Goal: Task Accomplishment & Management: Manage account settings

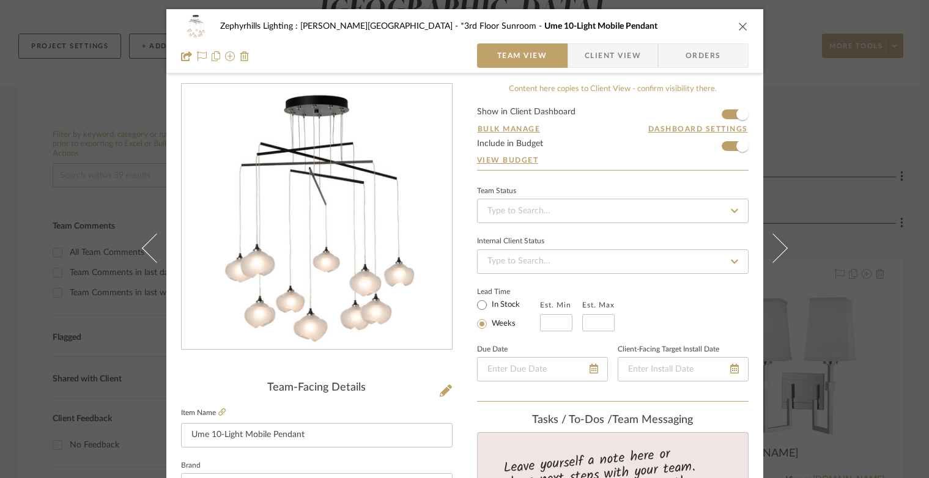
scroll to position [183, 0]
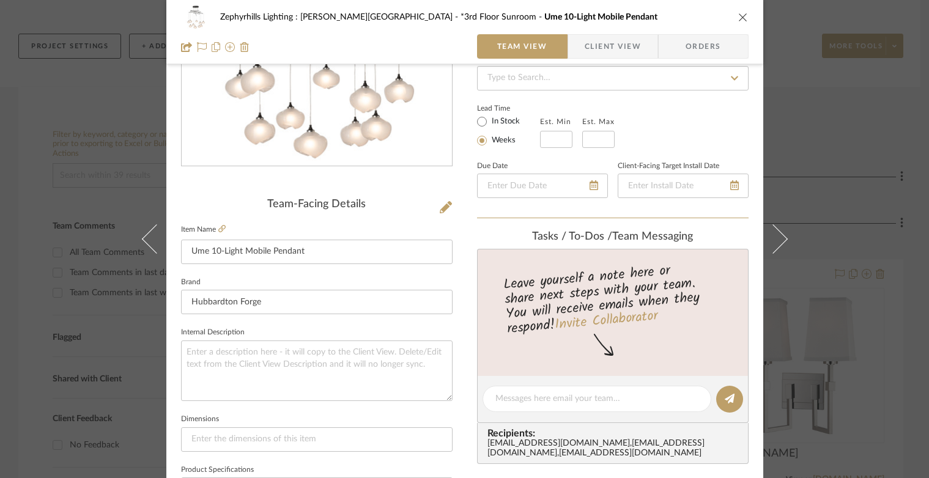
click at [738, 16] on icon "close" at bounding box center [743, 17] width 10 height 10
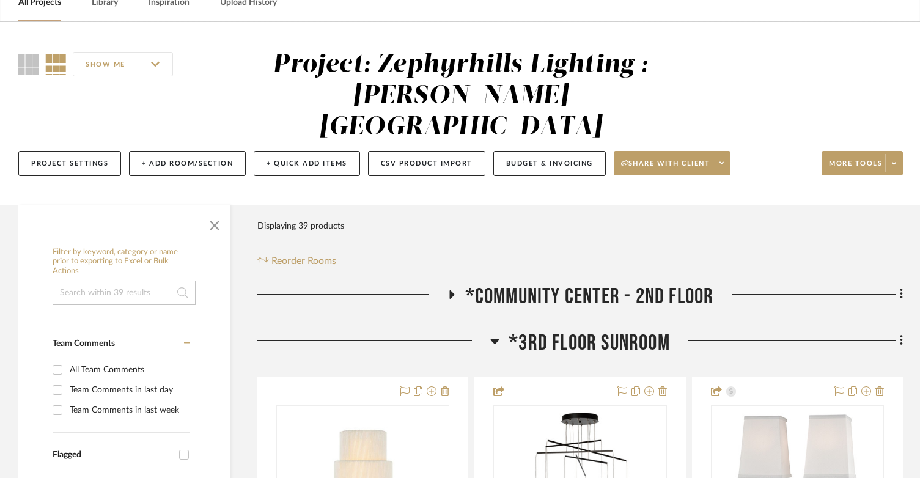
scroll to position [0, 0]
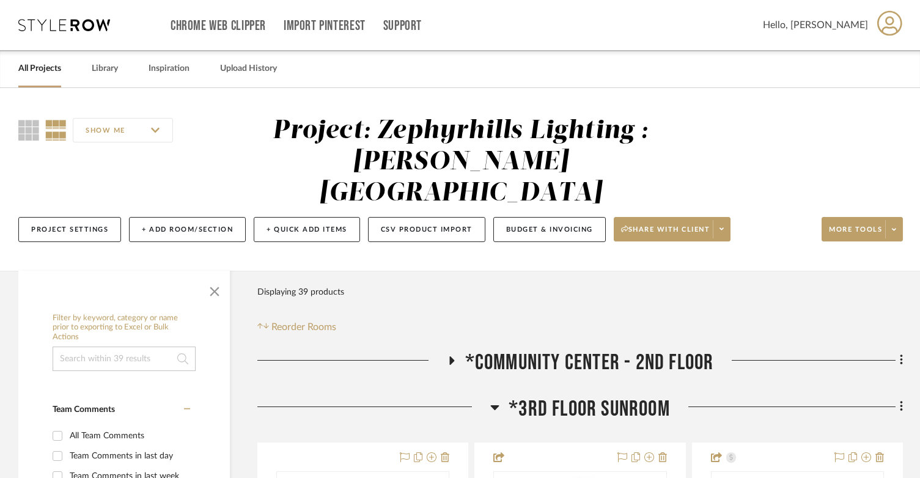
click at [106, 19] on icon at bounding box center [64, 25] width 92 height 12
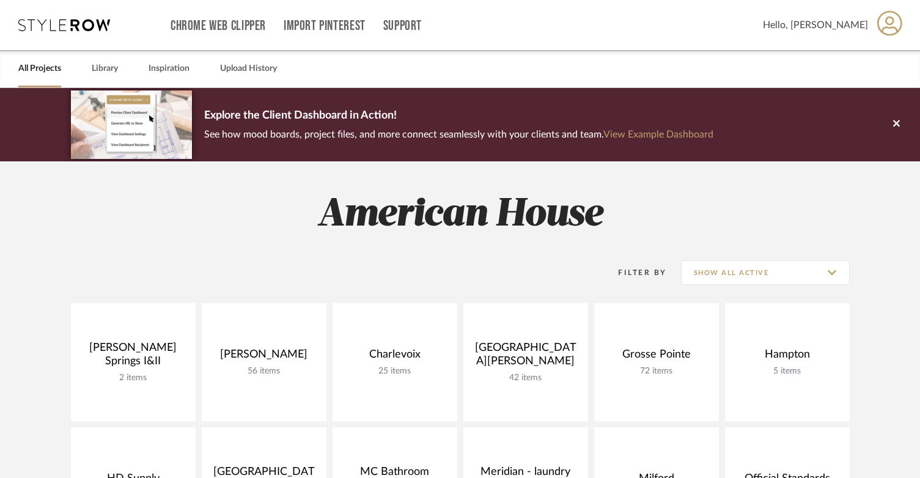
scroll to position [245, 0]
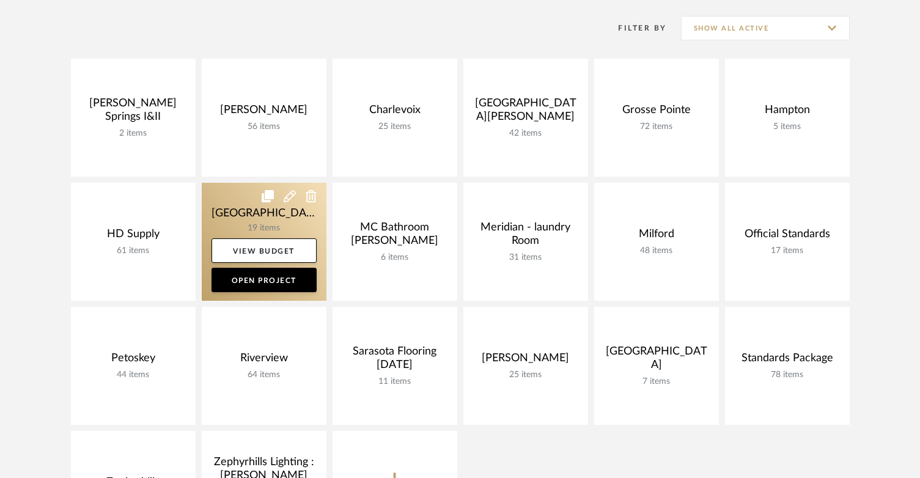
click at [204, 203] on link at bounding box center [264, 242] width 125 height 118
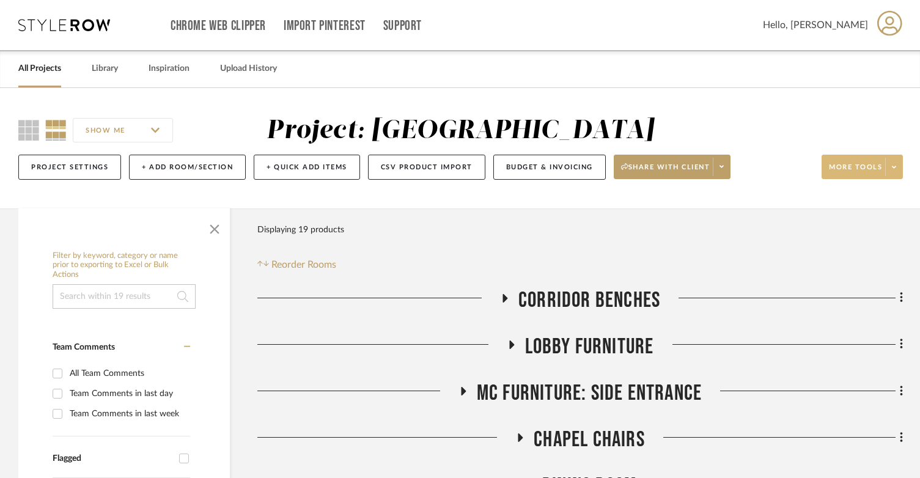
click at [897, 171] on span at bounding box center [893, 167] width 17 height 18
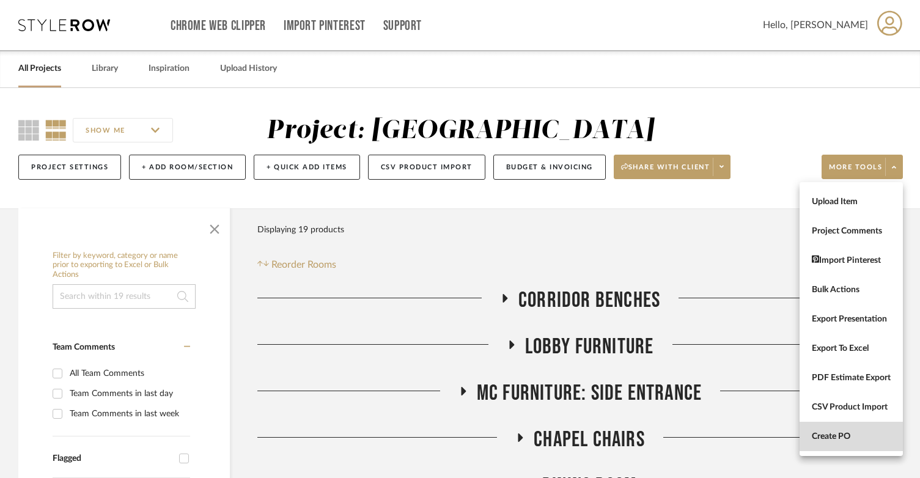
click at [850, 433] on span "Create PO" at bounding box center [851, 437] width 79 height 10
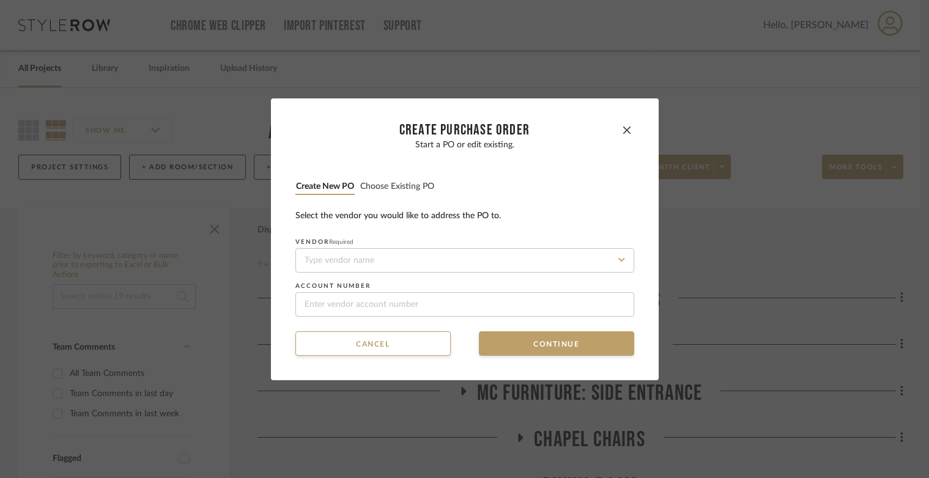
click at [388, 183] on button "Choose existing PO" at bounding box center [396, 187] width 75 height 12
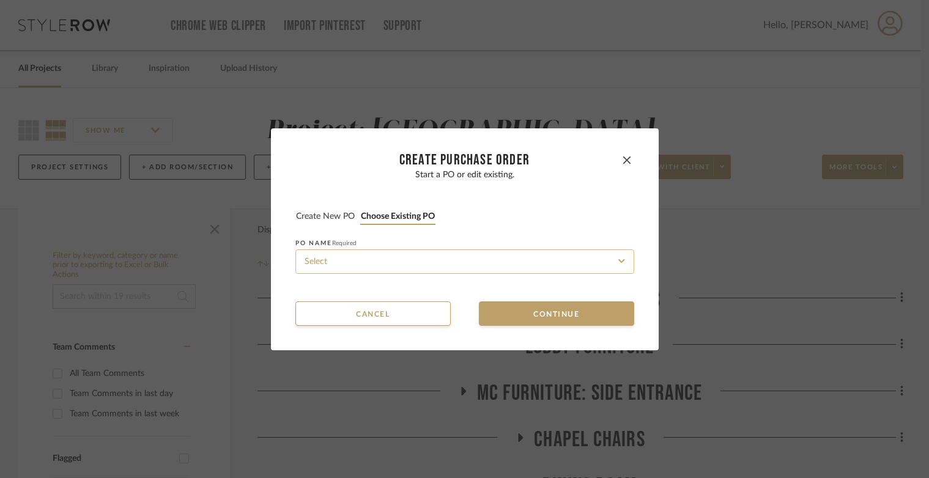
click at [424, 271] on input at bounding box center [464, 261] width 339 height 24
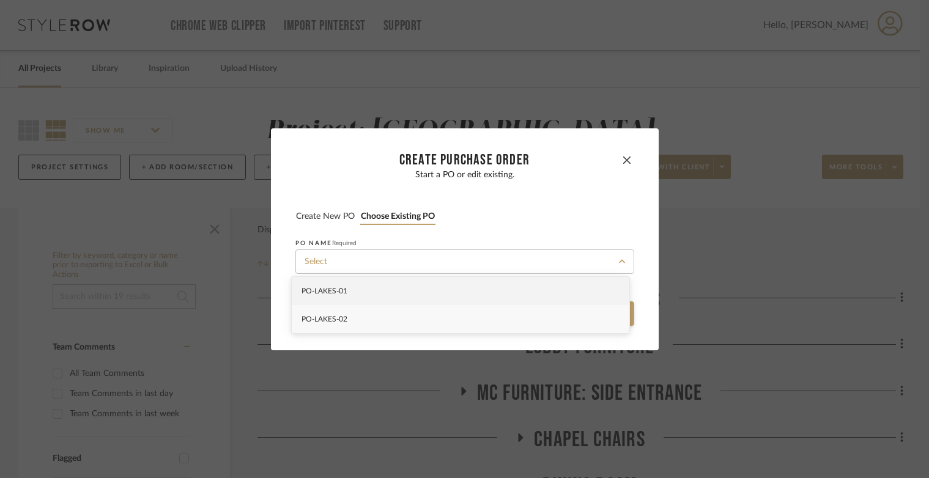
click at [427, 321] on div "PO-LAKES-02" at bounding box center [460, 319] width 337 height 28
type input "PO-LAKES-02"
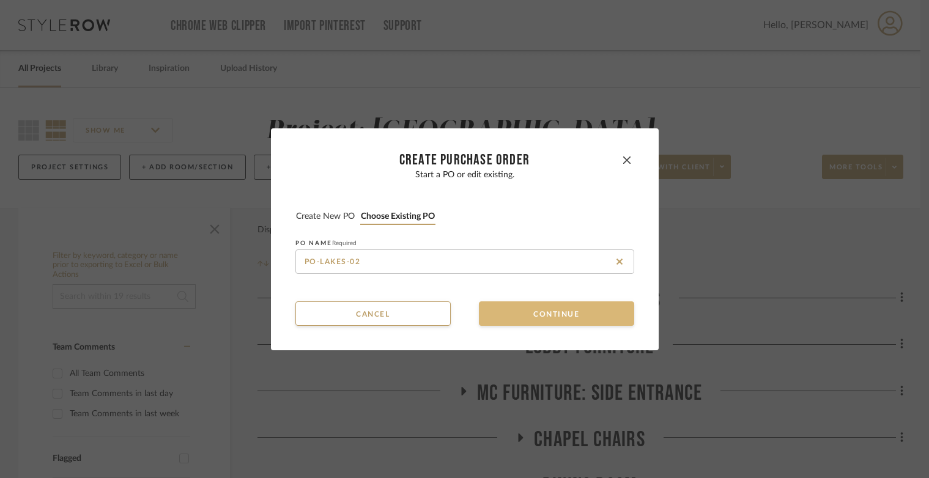
click at [523, 309] on button "Continue" at bounding box center [556, 313] width 155 height 24
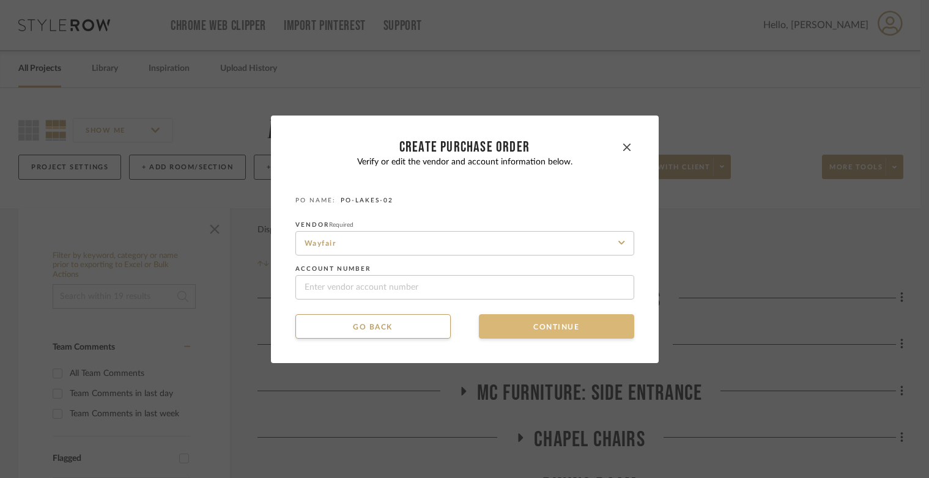
click at [520, 323] on button "Continue" at bounding box center [556, 326] width 155 height 24
click at [521, 324] on button "Continue" at bounding box center [556, 326] width 155 height 24
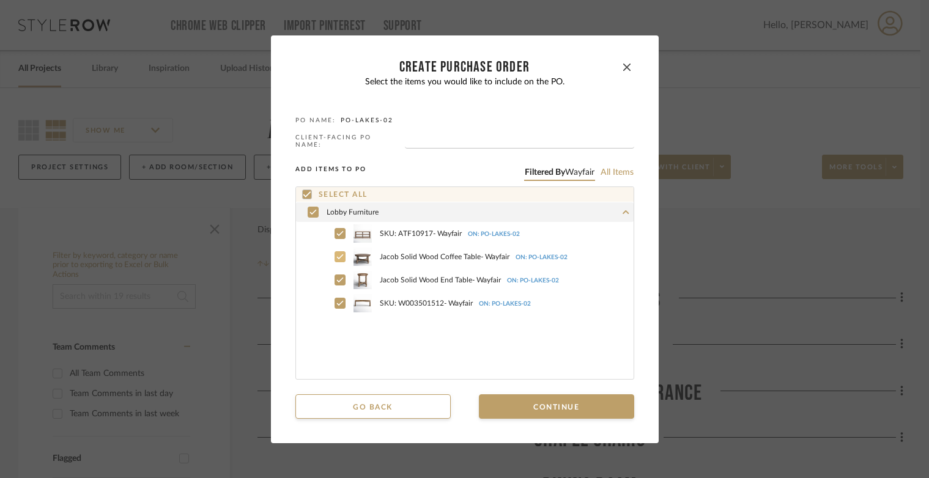
click at [337, 258] on icon at bounding box center [339, 256] width 7 height 9
click at [338, 280] on icon at bounding box center [339, 280] width 7 height 9
drag, startPoint x: 622, startPoint y: 73, endPoint x: 658, endPoint y: 58, distance: 38.6
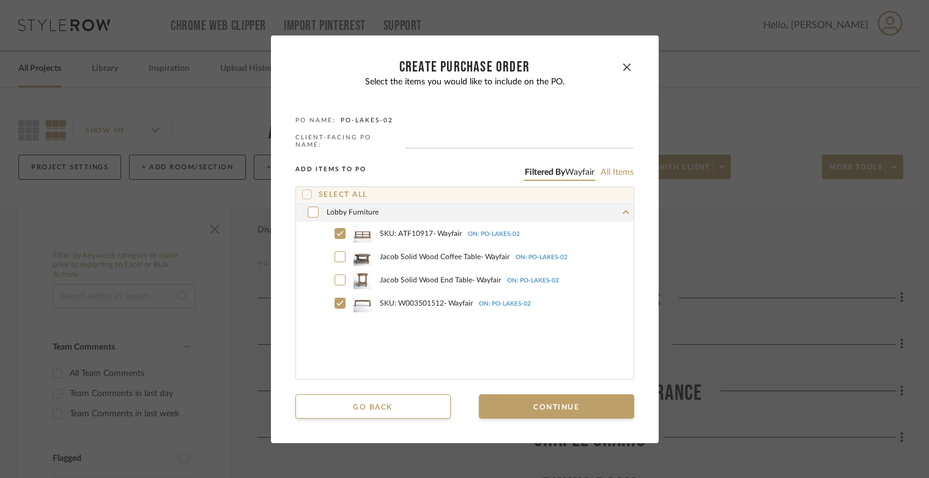
click at [622, 73] on button "button" at bounding box center [626, 67] width 15 height 15
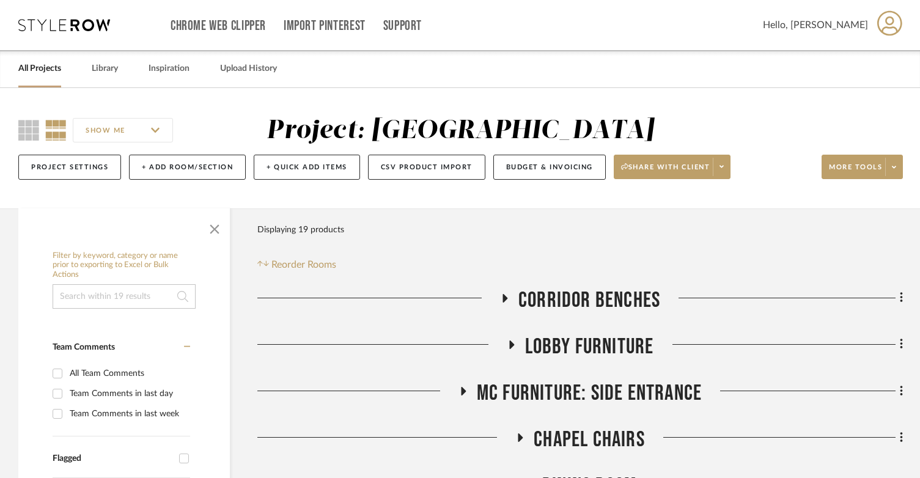
click at [54, 31] on icon at bounding box center [64, 25] width 92 height 12
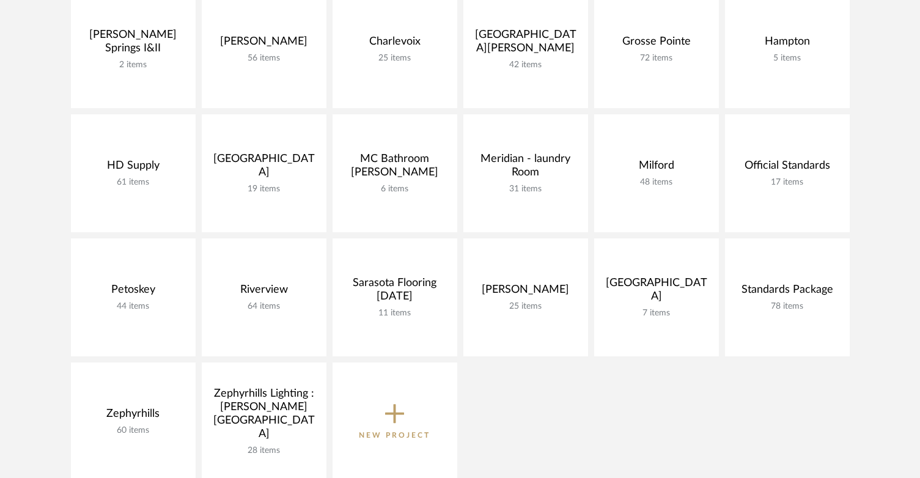
scroll to position [306, 0]
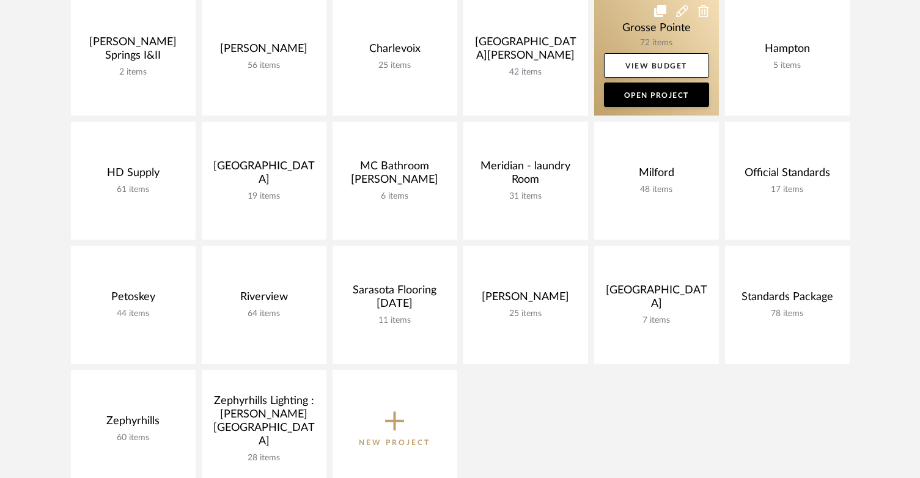
click at [607, 9] on link at bounding box center [656, 57] width 125 height 118
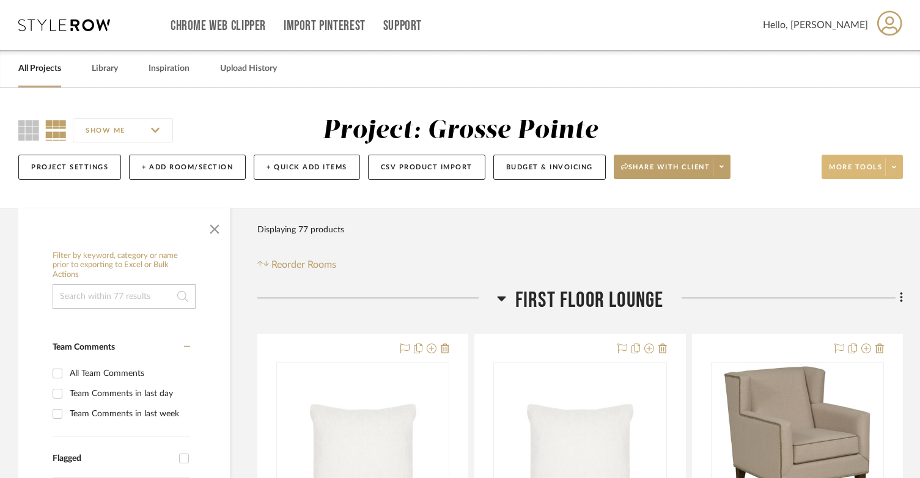
click at [891, 164] on span at bounding box center [893, 167] width 17 height 18
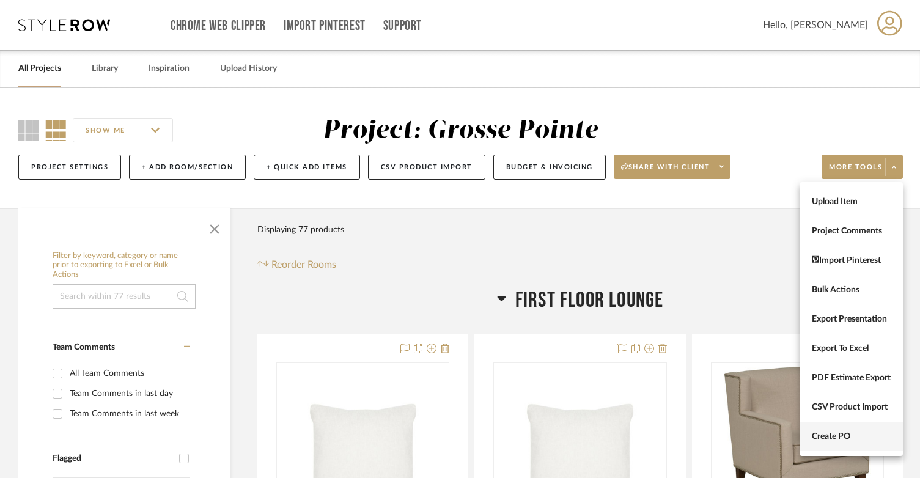
click at [858, 435] on span "Create PO" at bounding box center [851, 437] width 79 height 10
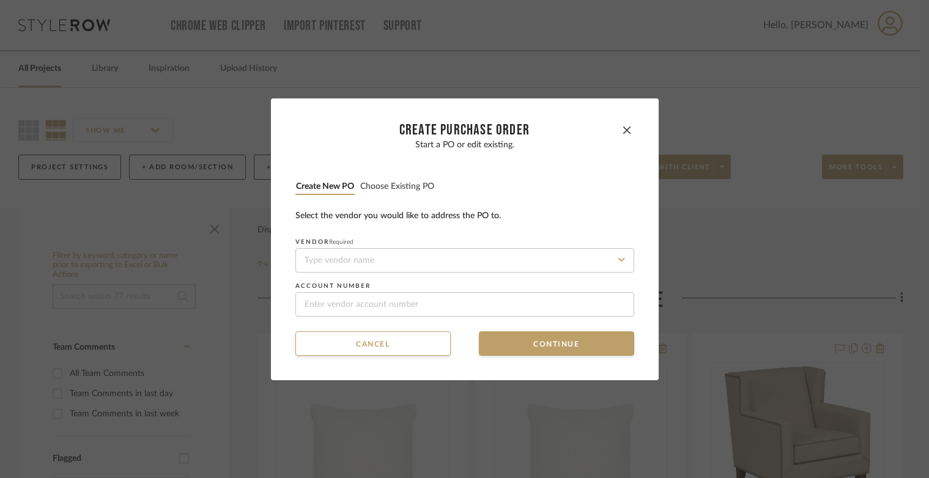
click at [370, 190] on button "Choose existing PO" at bounding box center [396, 187] width 75 height 12
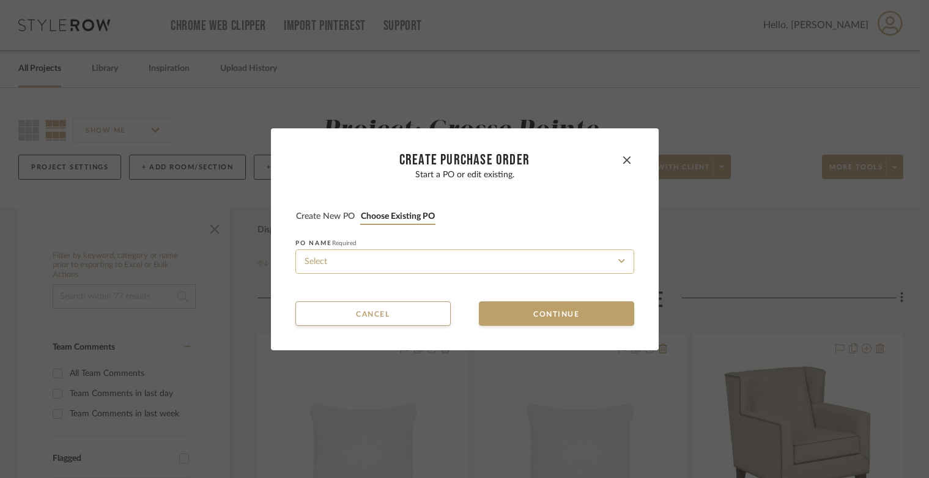
click at [370, 257] on input at bounding box center [464, 261] width 339 height 24
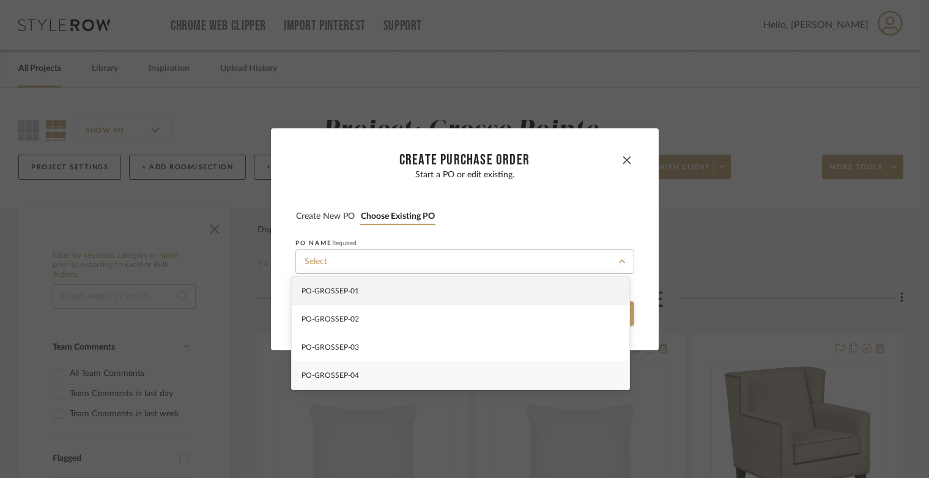
click at [366, 370] on div "PO-GROSSEP-04" at bounding box center [460, 375] width 337 height 28
type input "PO-GROSSEP-04"
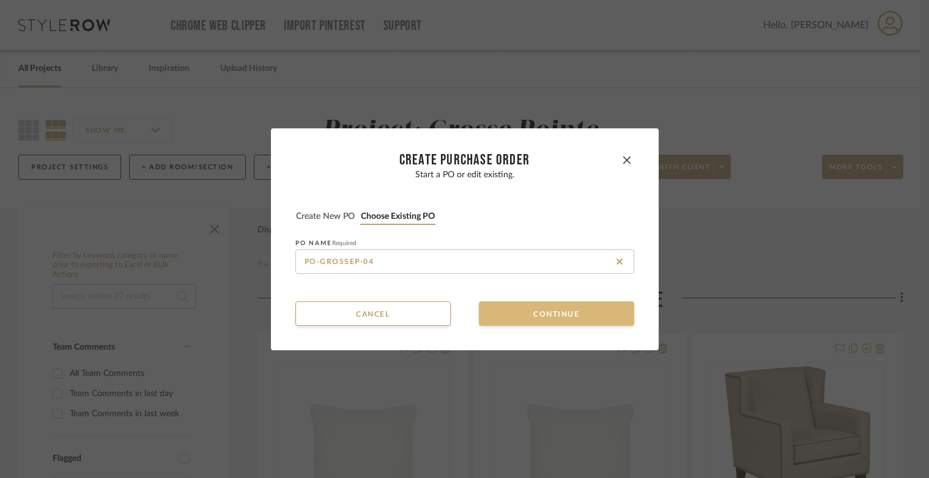
click at [497, 311] on button "Continue" at bounding box center [556, 313] width 155 height 24
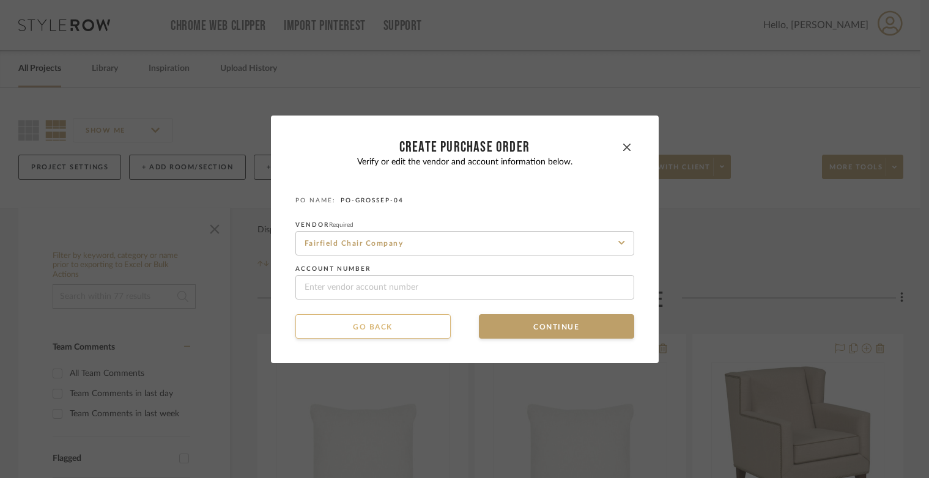
click at [363, 327] on button "Go back" at bounding box center [372, 326] width 155 height 24
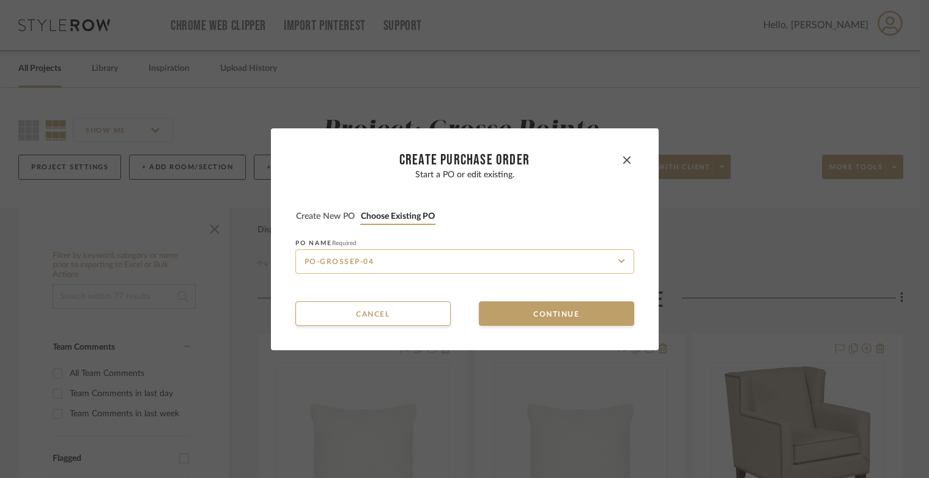
click at [364, 257] on input "PO-GROSSEP-04" at bounding box center [464, 261] width 339 height 24
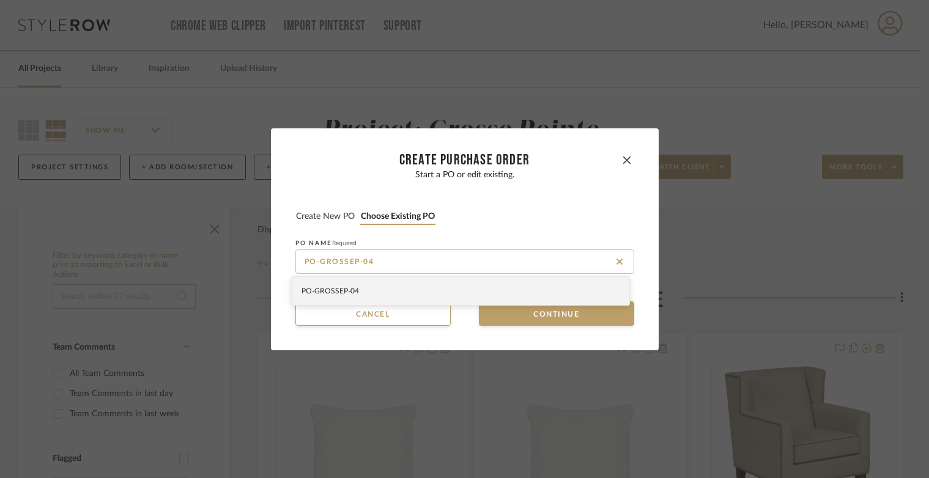
click at [333, 212] on button "Create new PO" at bounding box center [325, 217] width 60 height 12
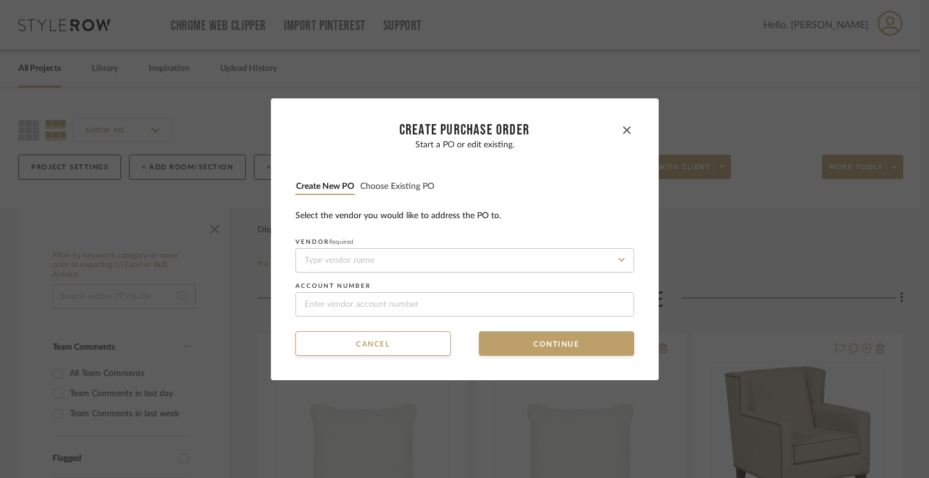
click at [388, 190] on button "Choose existing PO" at bounding box center [396, 187] width 75 height 12
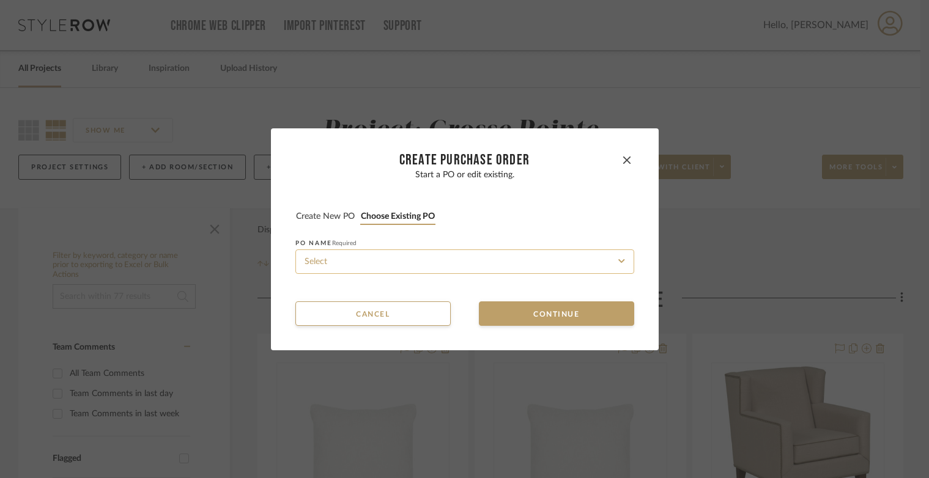
click at [399, 271] on input at bounding box center [464, 261] width 339 height 24
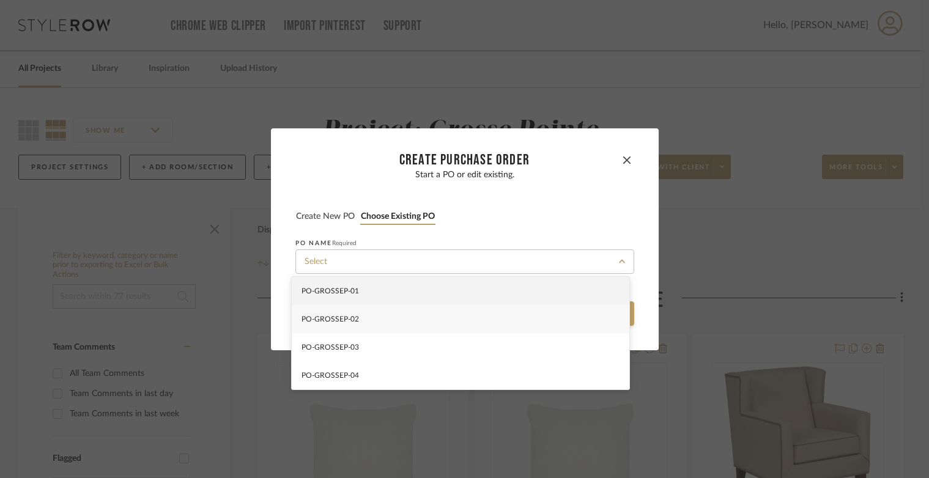
click at [396, 317] on div "PO-GROSSEP-02" at bounding box center [460, 319] width 337 height 28
type input "PO-GROSSEP-02"
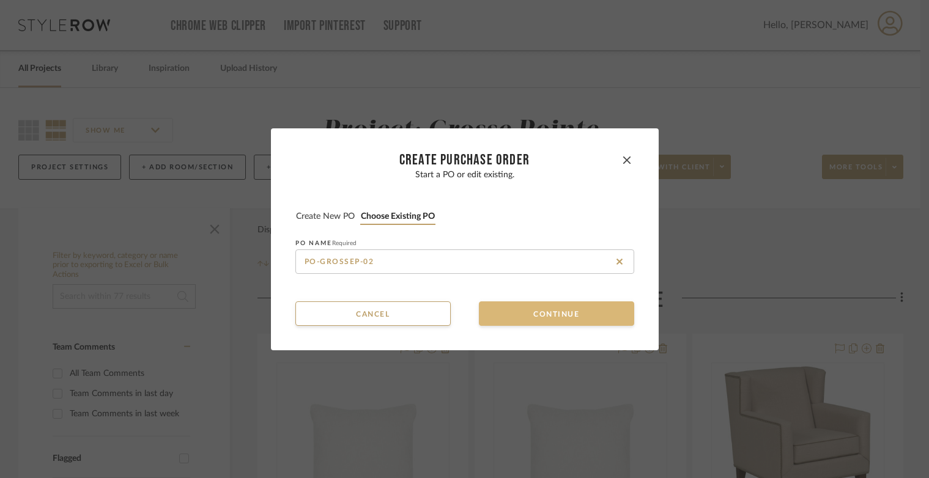
click at [519, 325] on button "Continue" at bounding box center [556, 313] width 155 height 24
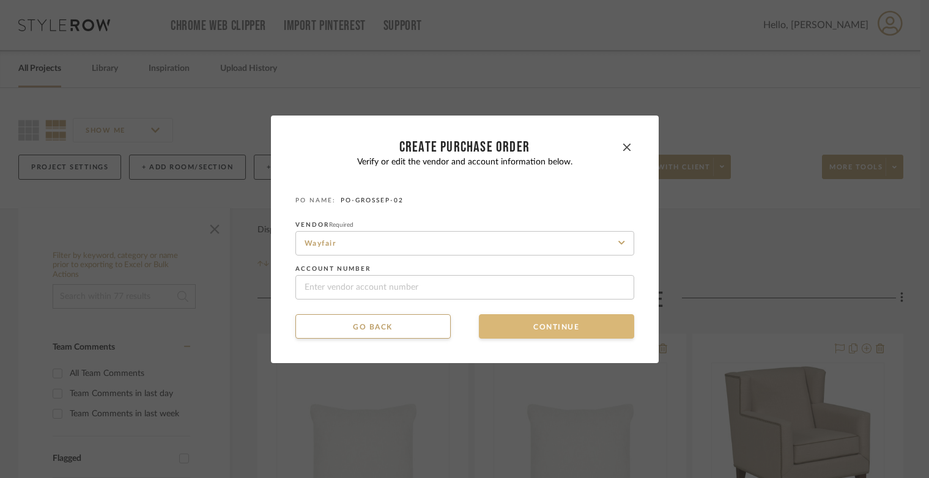
click at [519, 325] on button "Continue" at bounding box center [556, 326] width 155 height 24
click at [526, 325] on button "Continue" at bounding box center [556, 326] width 155 height 24
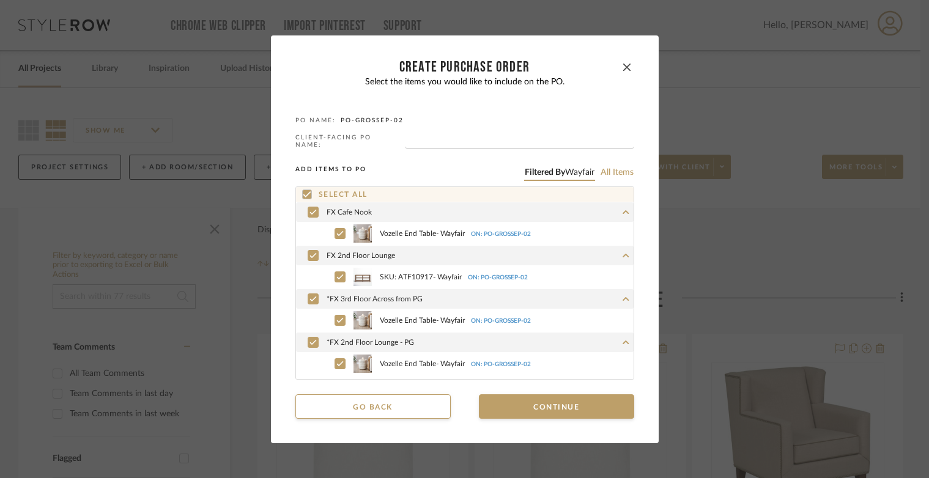
scroll to position [20, 0]
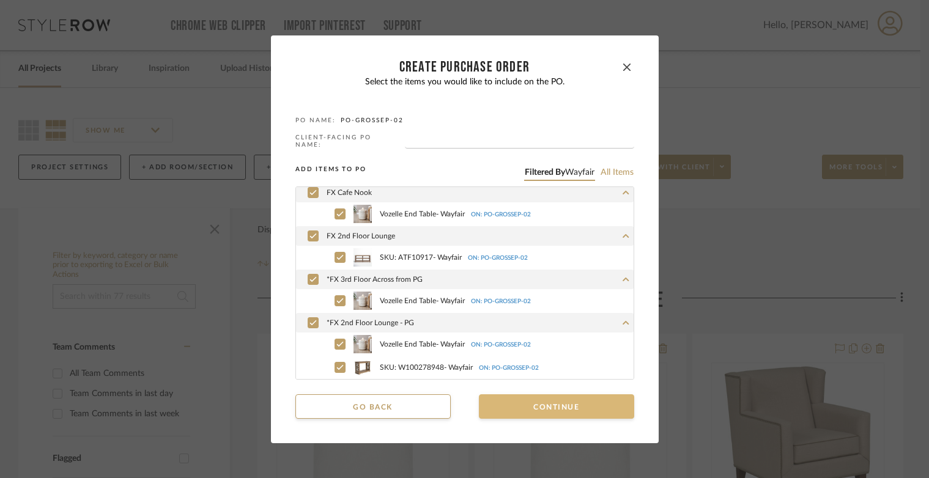
click at [546, 394] on button "Continue" at bounding box center [556, 406] width 155 height 24
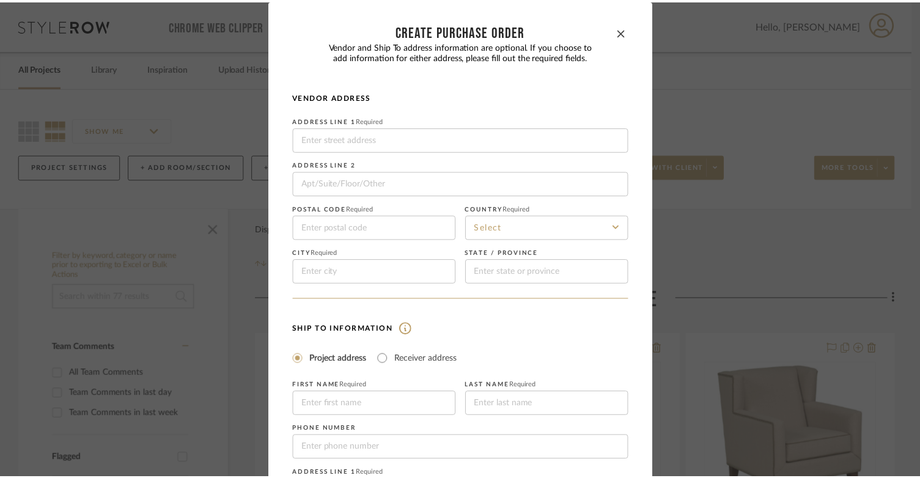
scroll to position [222, 0]
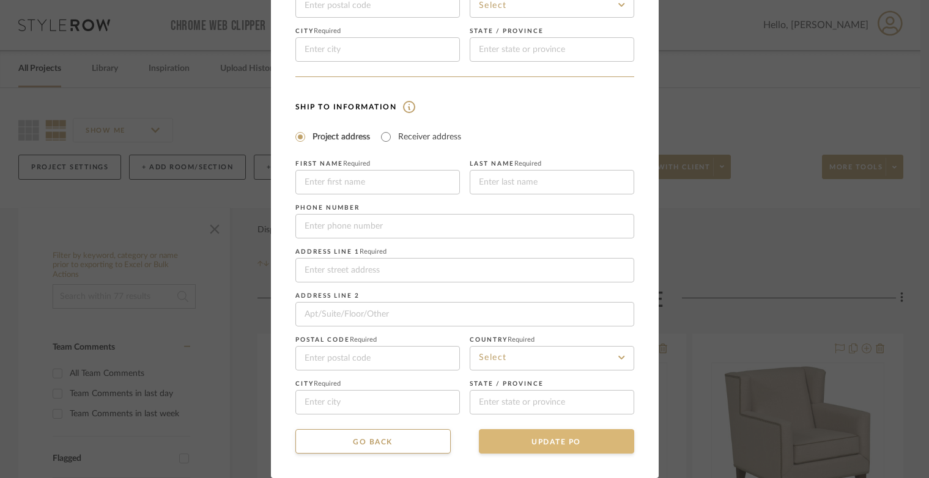
click at [577, 443] on button "UPDATE PO" at bounding box center [556, 441] width 155 height 24
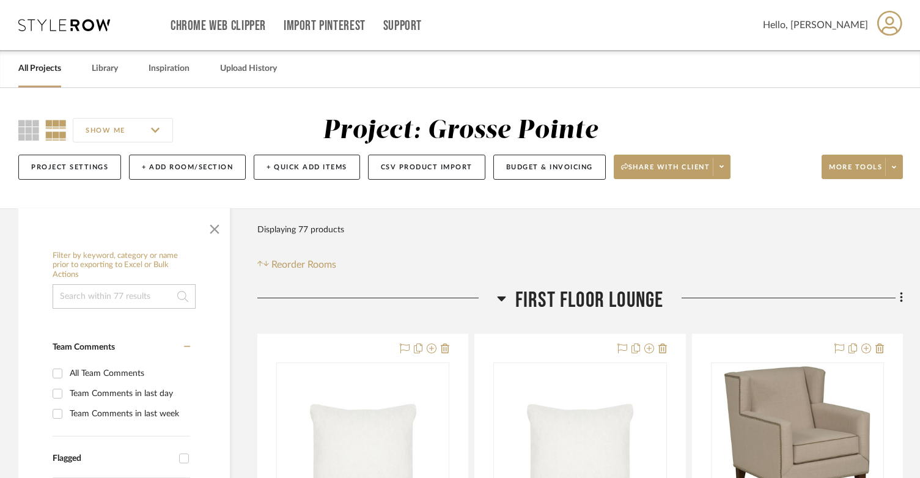
click at [102, 23] on icon at bounding box center [64, 25] width 92 height 12
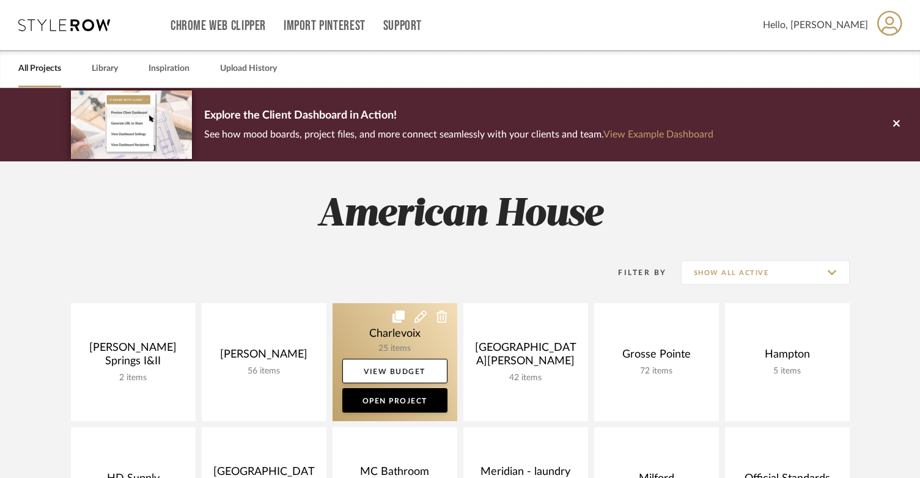
scroll to position [245, 0]
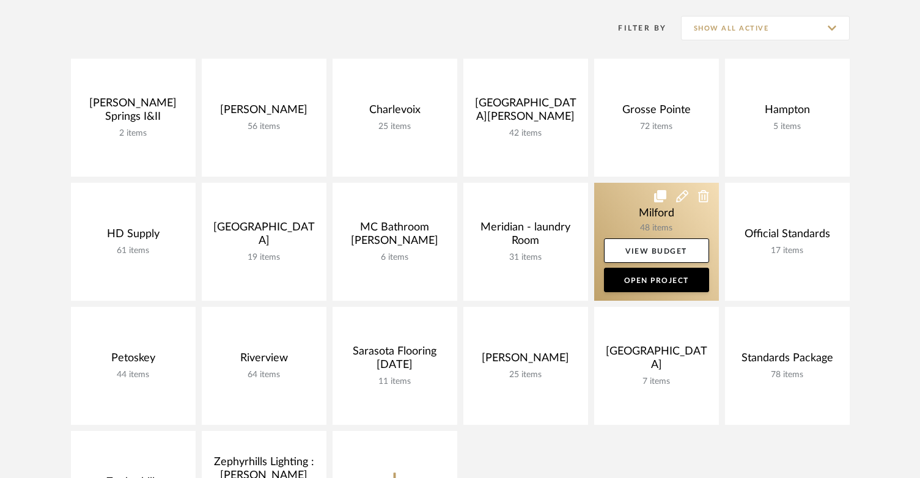
click at [633, 202] on link at bounding box center [656, 242] width 125 height 118
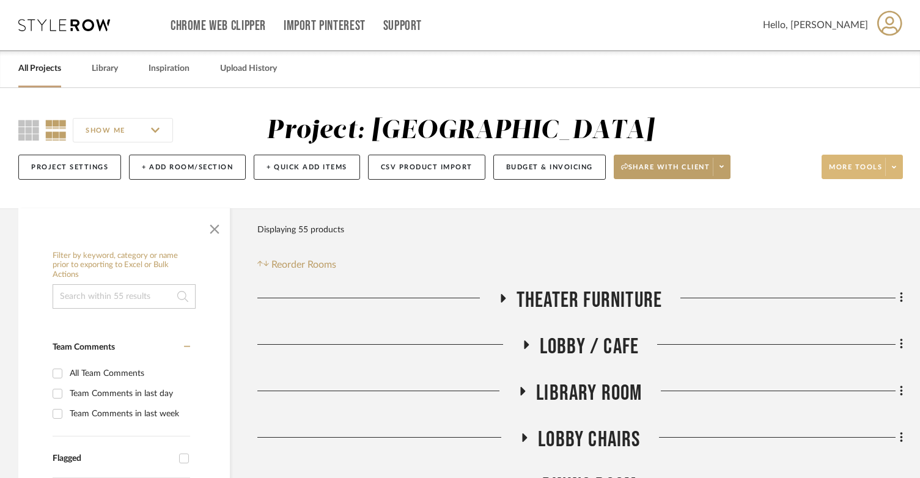
click at [896, 164] on span at bounding box center [893, 167] width 17 height 18
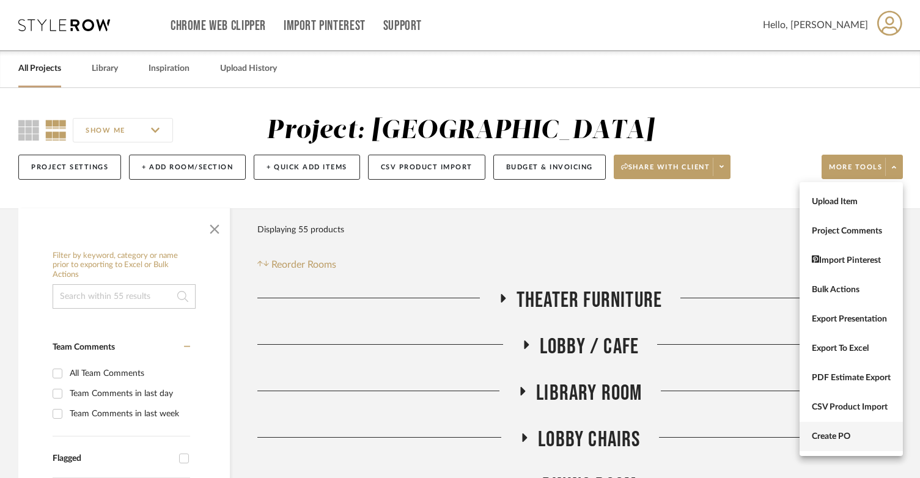
click at [852, 429] on button "Create PO" at bounding box center [851, 436] width 103 height 29
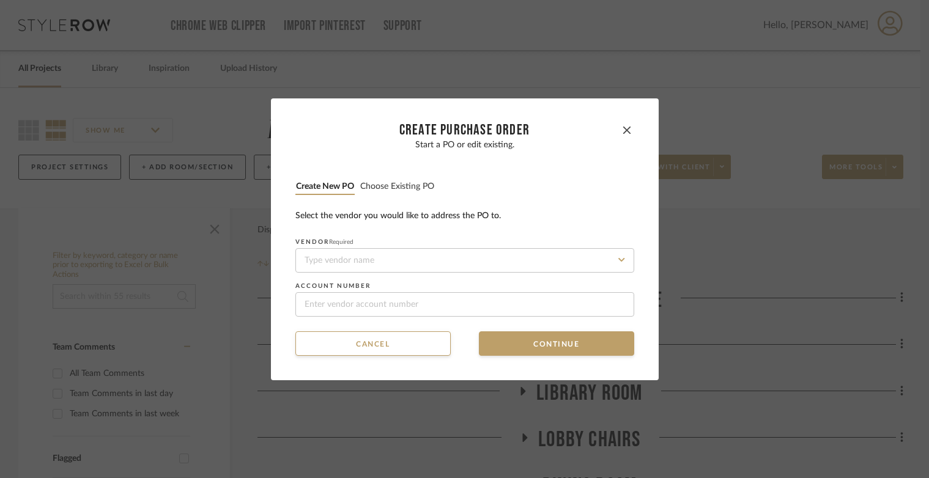
click at [412, 184] on button "Choose existing PO" at bounding box center [396, 187] width 75 height 12
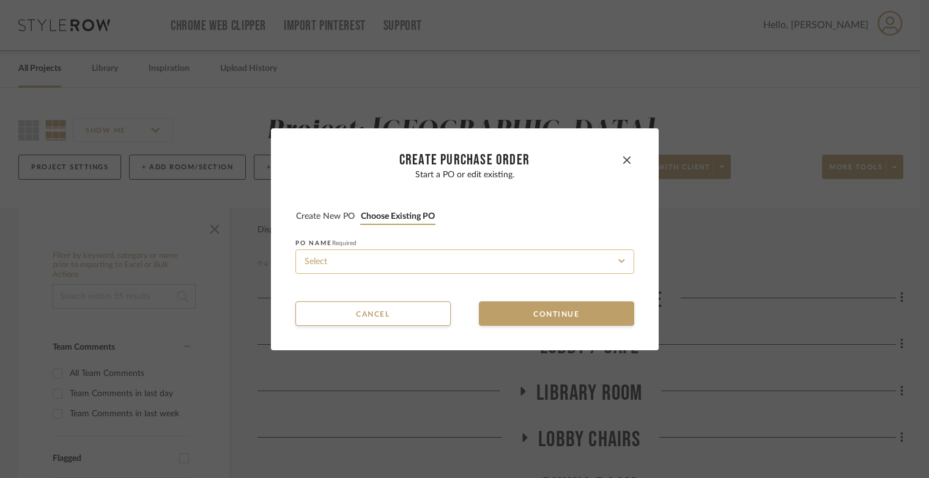
click at [413, 256] on input at bounding box center [464, 261] width 339 height 24
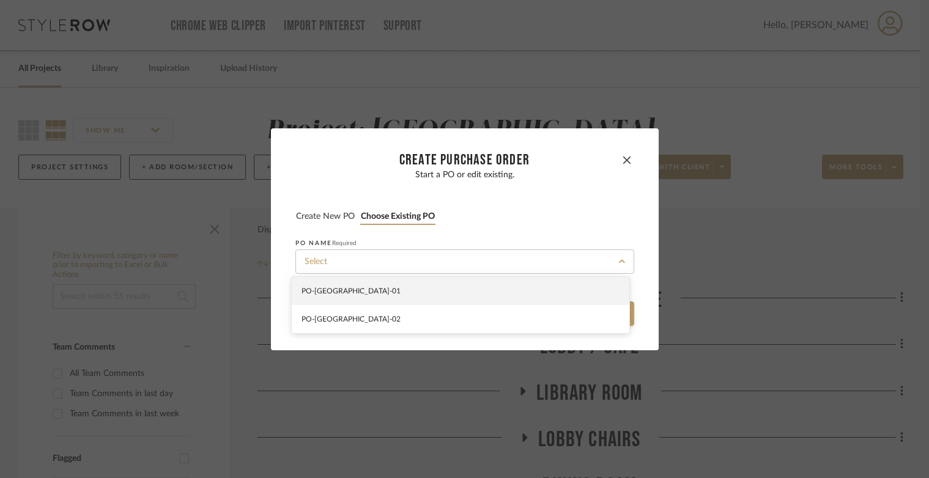
click at [410, 302] on div "PO-[GEOGRAPHIC_DATA]-01" at bounding box center [460, 291] width 337 height 28
type input "PO-[GEOGRAPHIC_DATA]-01"
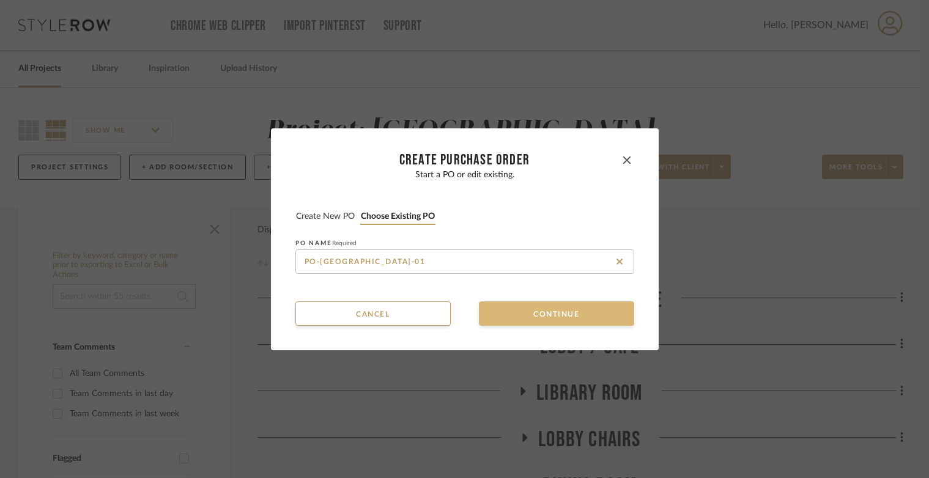
click at [479, 319] on button "Continue" at bounding box center [556, 313] width 155 height 24
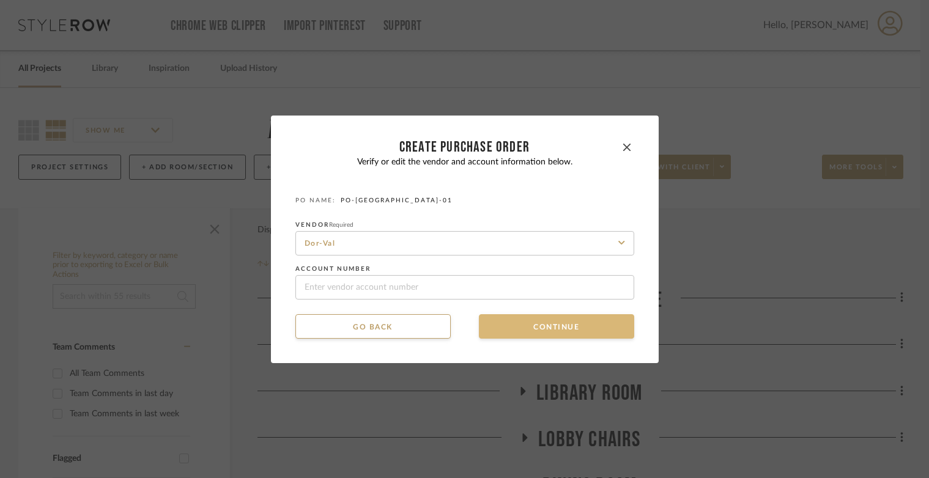
click at [507, 326] on button "Continue" at bounding box center [556, 326] width 155 height 24
click at [510, 327] on button "Continue" at bounding box center [556, 326] width 155 height 24
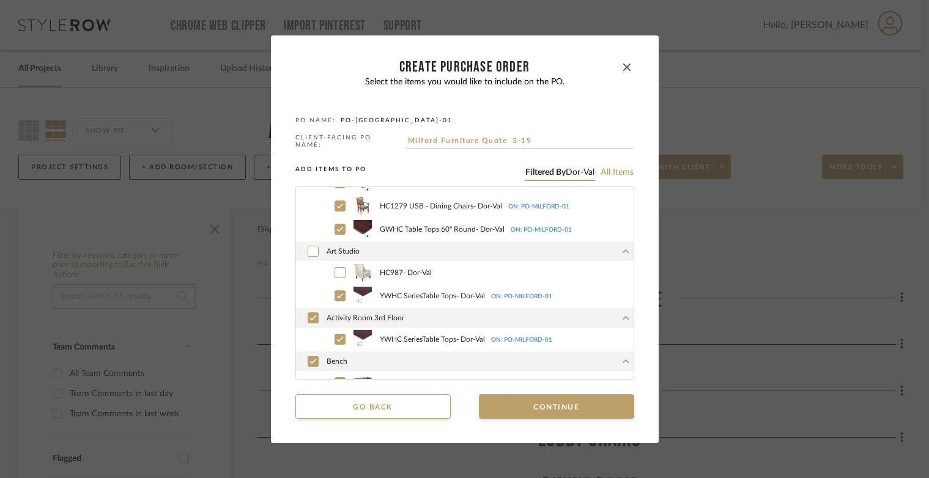
scroll to position [359, 0]
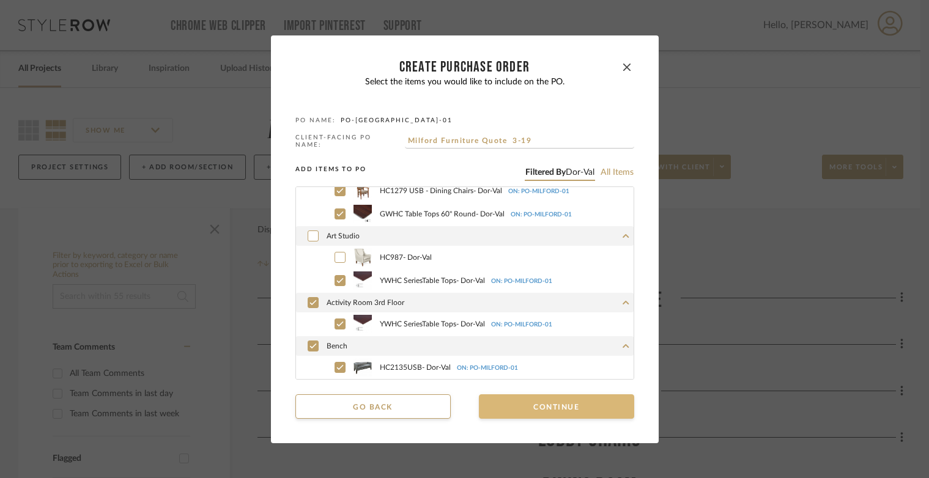
click at [541, 406] on button "Continue" at bounding box center [556, 406] width 155 height 24
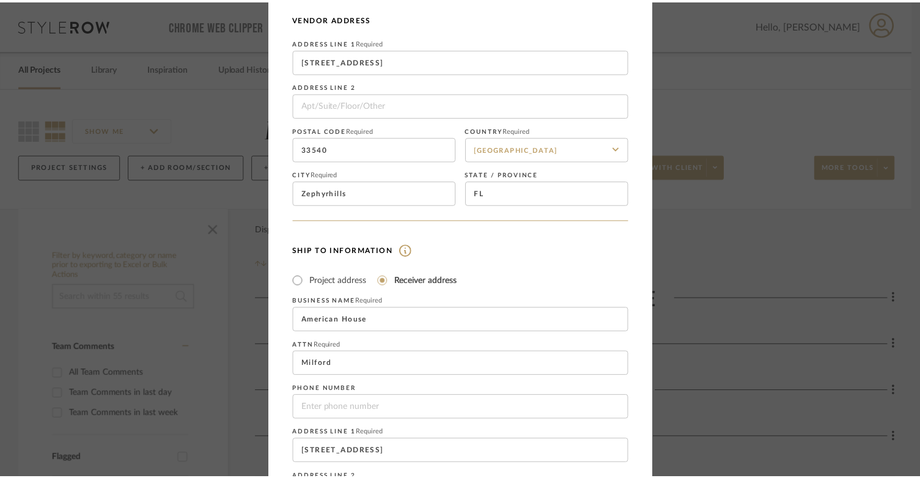
scroll to position [260, 0]
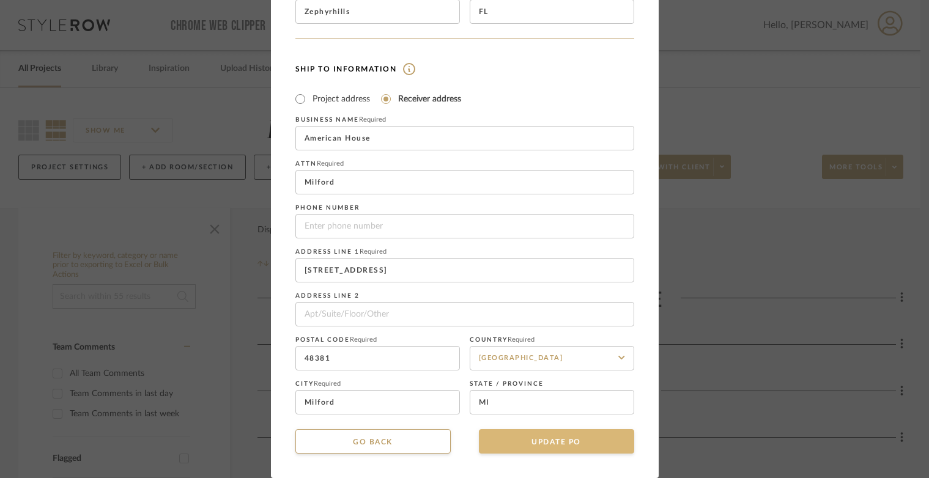
click at [540, 439] on button "UPDATE PO" at bounding box center [556, 441] width 155 height 24
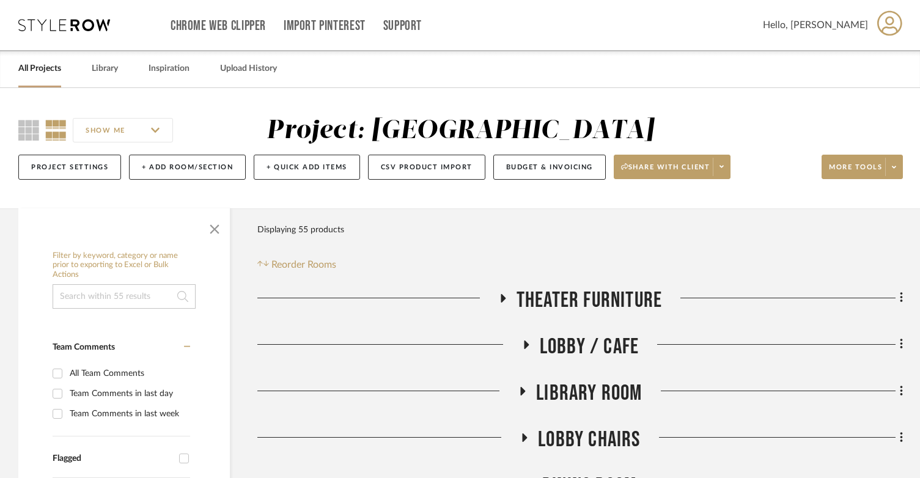
scroll to position [183, 0]
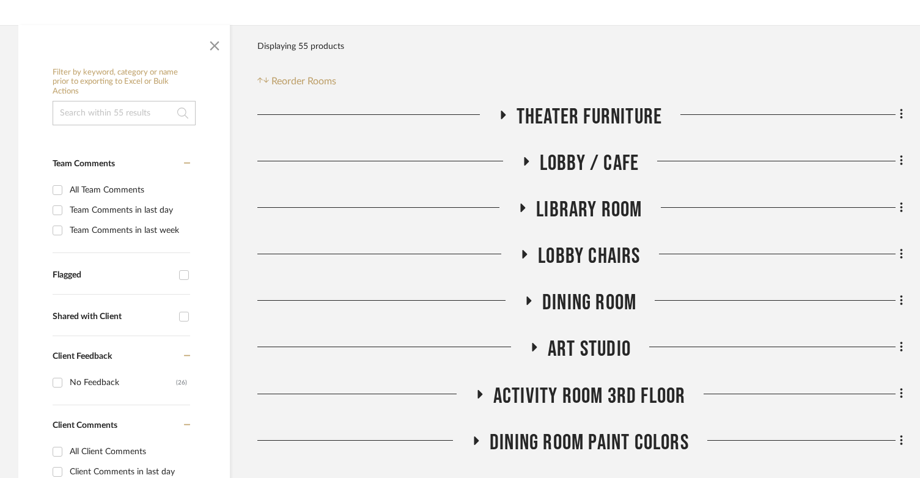
click at [522, 212] on icon at bounding box center [522, 207] width 15 height 9
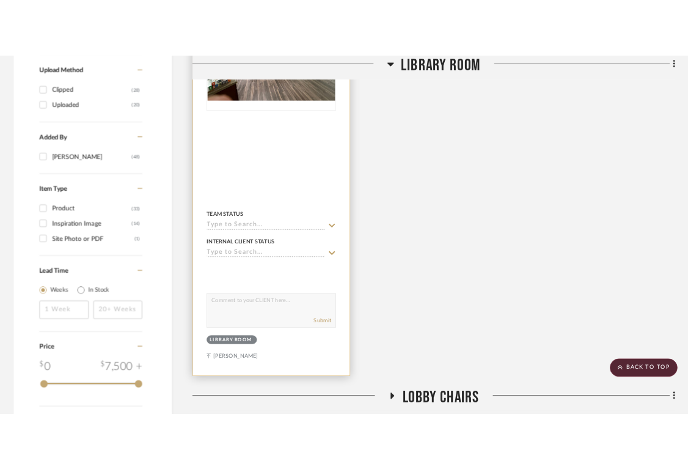
scroll to position [1039, 0]
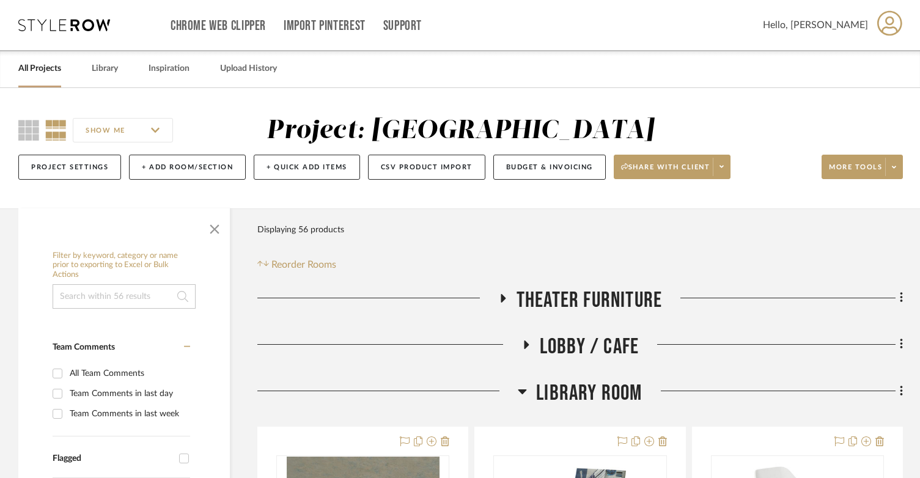
drag, startPoint x: 896, startPoint y: 161, endPoint x: 853, endPoint y: 285, distance: 130.7
click at [696, 161] on span at bounding box center [893, 167] width 17 height 18
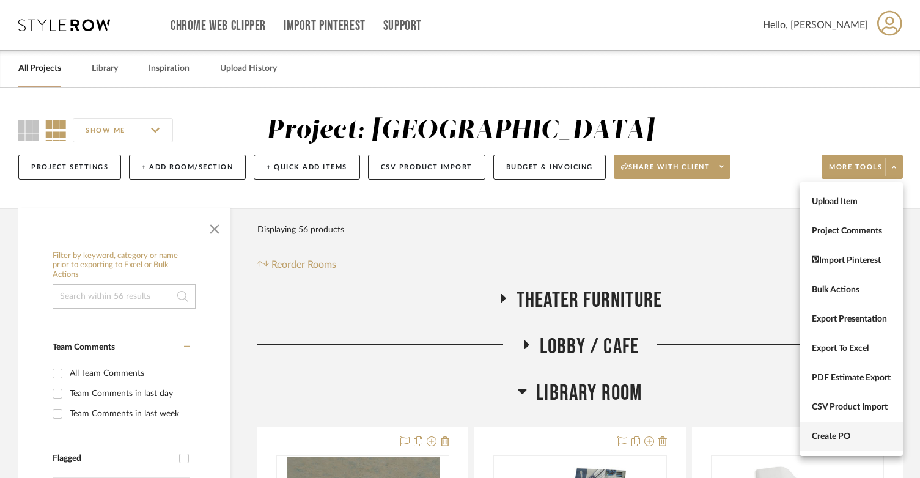
click at [696, 437] on span "Create PO" at bounding box center [851, 437] width 79 height 10
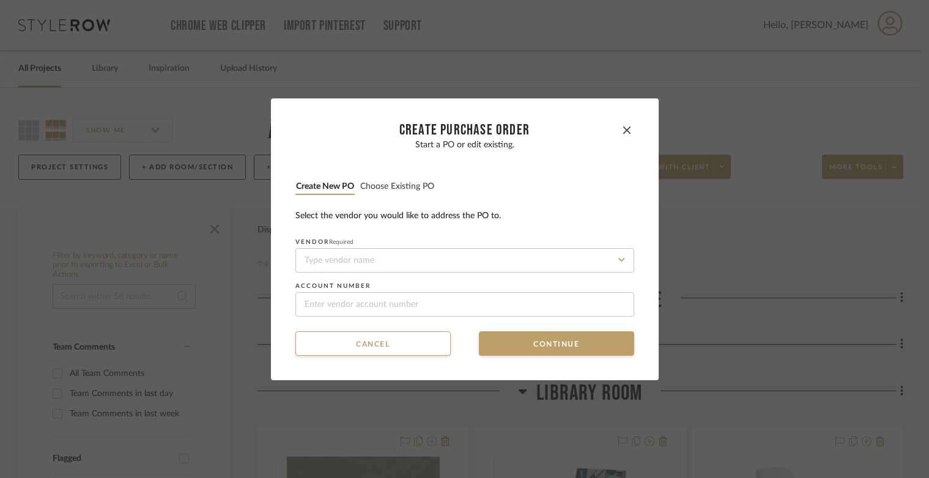
click at [385, 181] on button "Choose existing PO" at bounding box center [396, 187] width 75 height 12
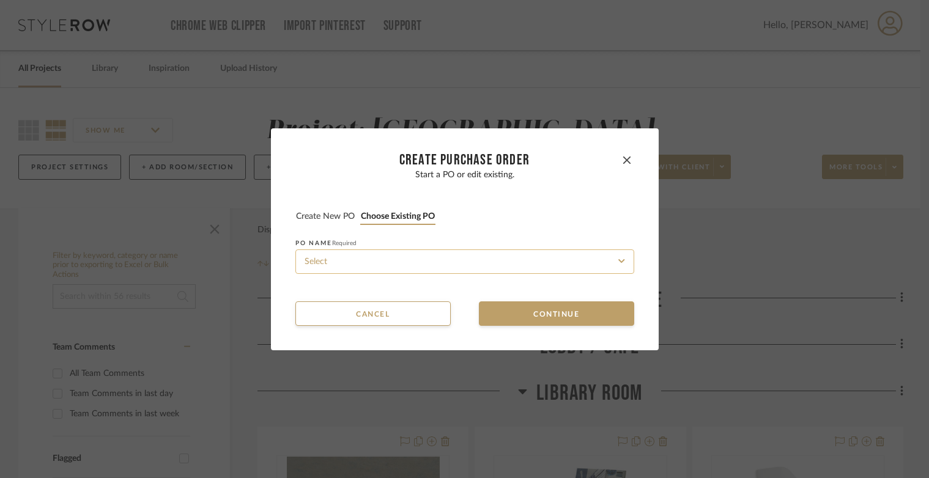
click at [392, 261] on input at bounding box center [464, 261] width 339 height 24
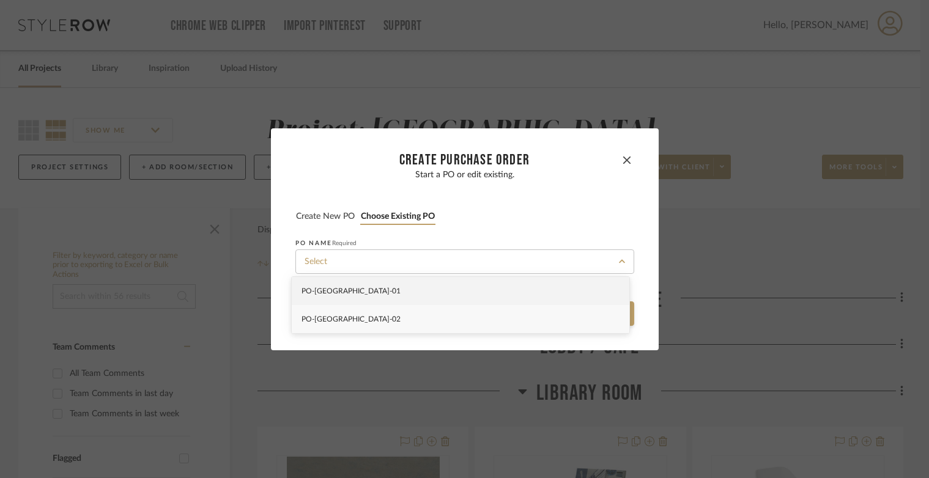
click at [396, 320] on div "PO-[GEOGRAPHIC_DATA]-02" at bounding box center [460, 319] width 337 height 28
type input "PO-[GEOGRAPHIC_DATA]-02"
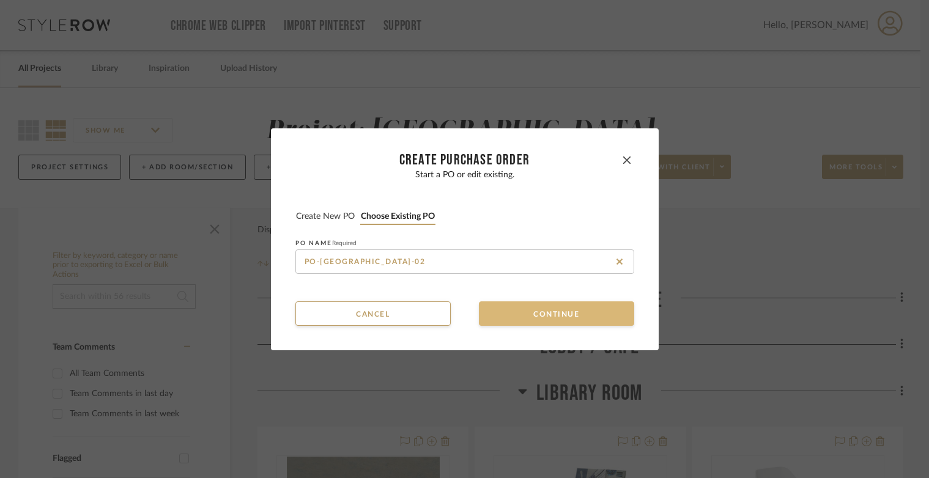
click at [487, 308] on button "Continue" at bounding box center [556, 313] width 155 height 24
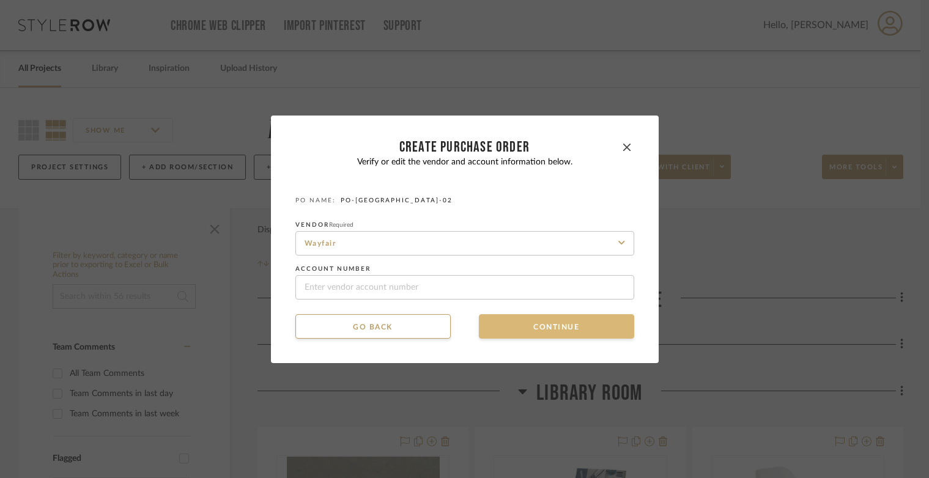
click at [517, 335] on button "Continue" at bounding box center [556, 326] width 155 height 24
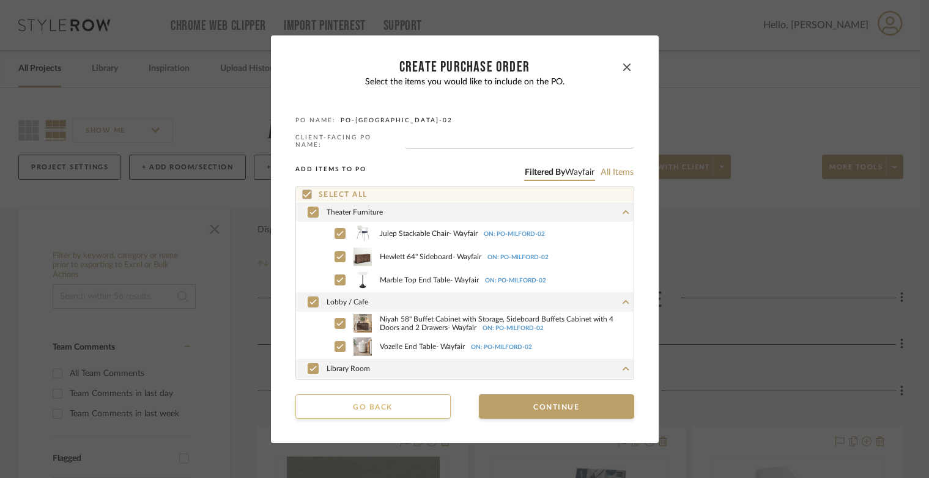
click at [410, 394] on button "Go back" at bounding box center [372, 406] width 155 height 24
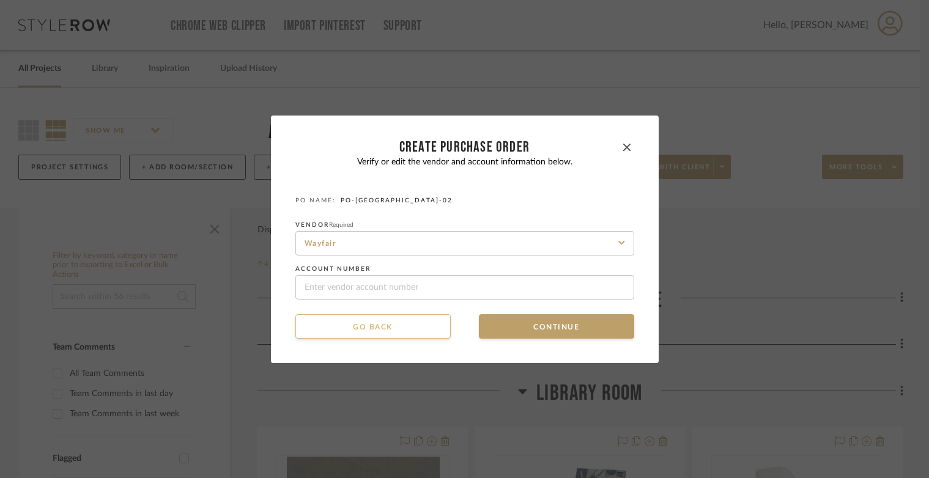
click at [386, 329] on button "Go back" at bounding box center [372, 326] width 155 height 24
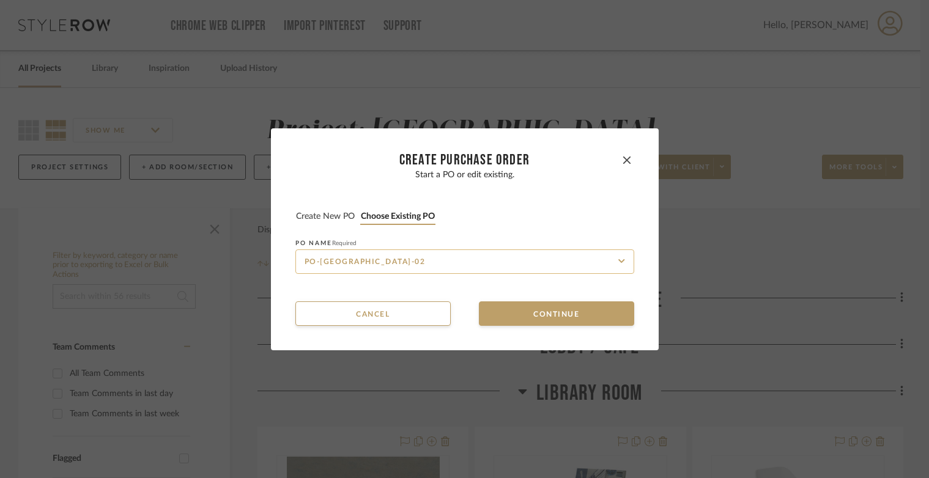
click at [402, 263] on input "PO-[GEOGRAPHIC_DATA]-02" at bounding box center [464, 261] width 339 height 24
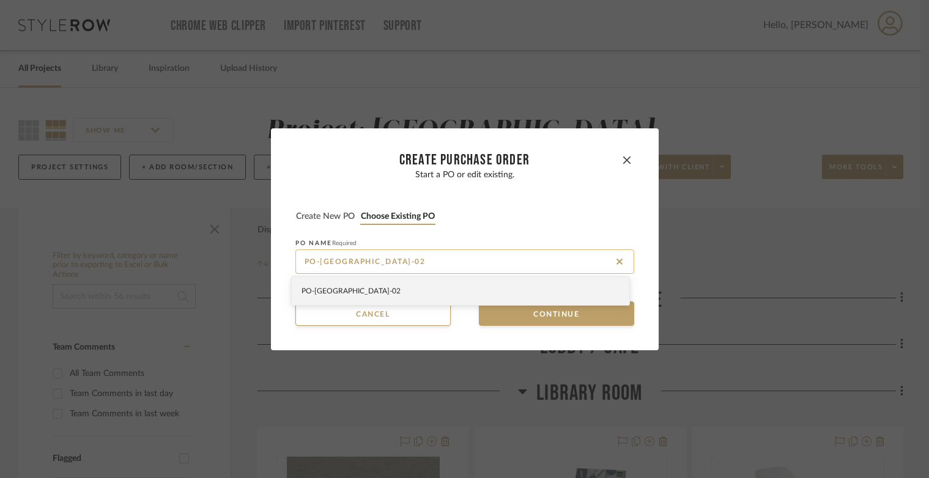
click at [402, 262] on input "PO-[GEOGRAPHIC_DATA]-02" at bounding box center [464, 261] width 339 height 24
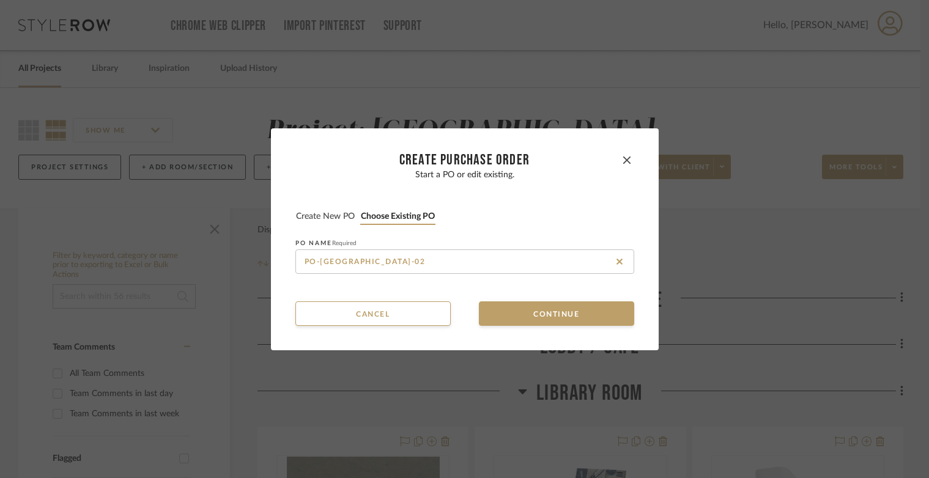
click at [338, 215] on button "Create new PO" at bounding box center [325, 217] width 60 height 12
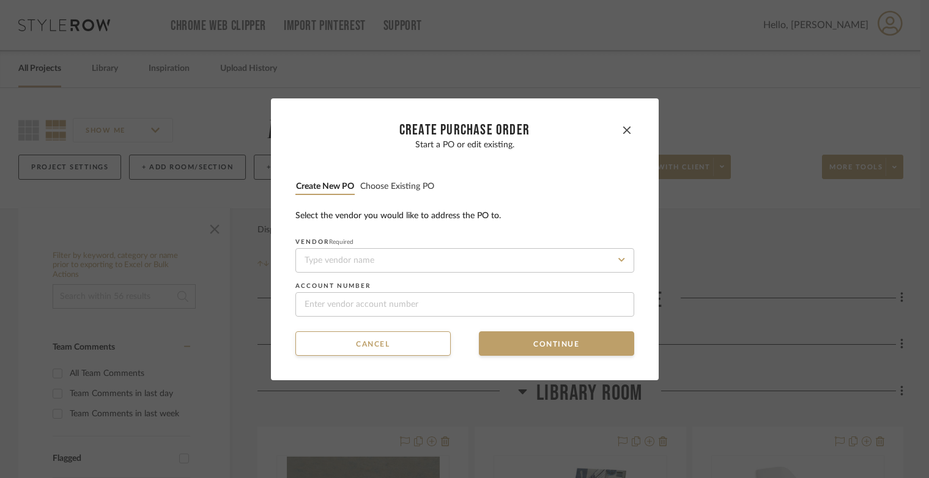
click at [396, 191] on button "Choose existing PO" at bounding box center [396, 187] width 75 height 12
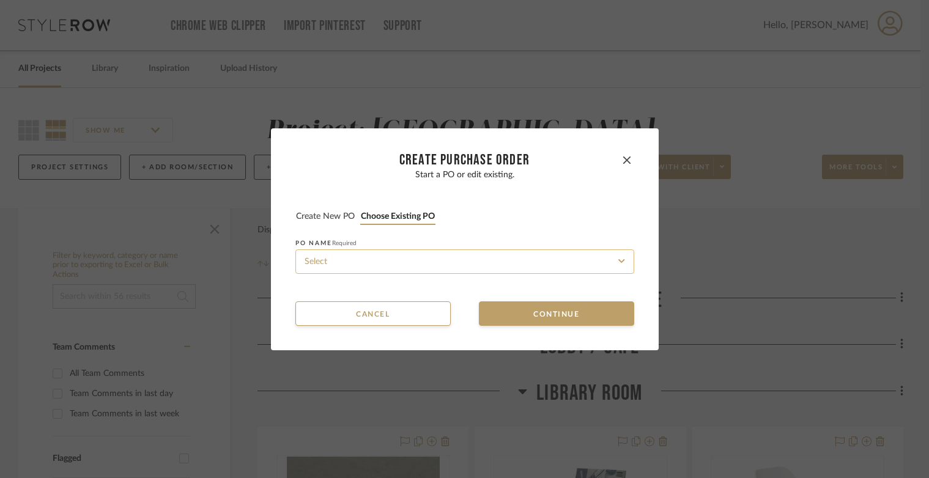
click at [413, 262] on input at bounding box center [464, 261] width 339 height 24
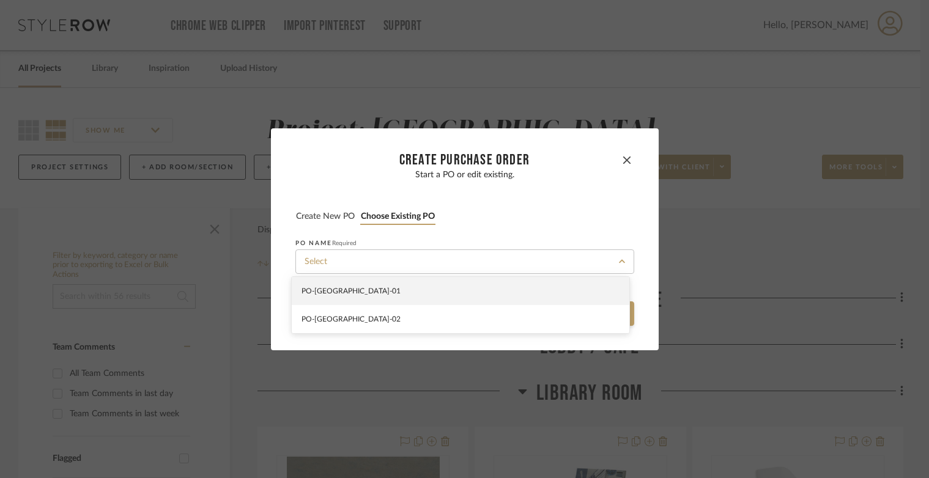
click at [413, 294] on div "PO-[GEOGRAPHIC_DATA]-01" at bounding box center [460, 291] width 337 height 28
type input "PO-[GEOGRAPHIC_DATA]-01"
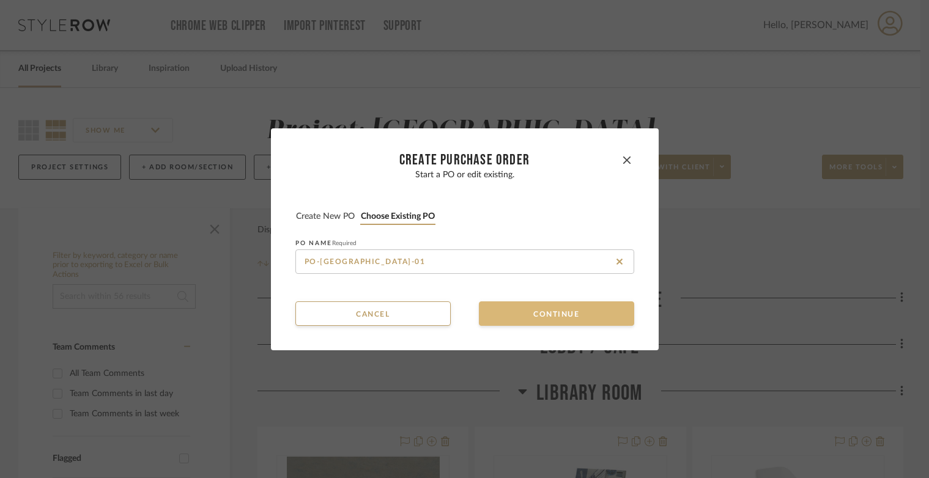
click at [510, 307] on button "Continue" at bounding box center [556, 313] width 155 height 24
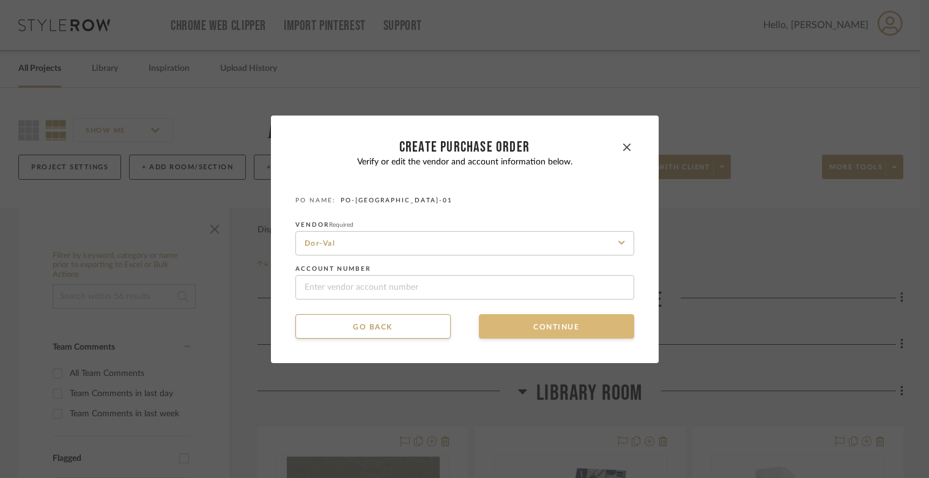
click at [509, 327] on button "Continue" at bounding box center [556, 326] width 155 height 24
click at [509, 323] on button "Continue" at bounding box center [556, 326] width 155 height 24
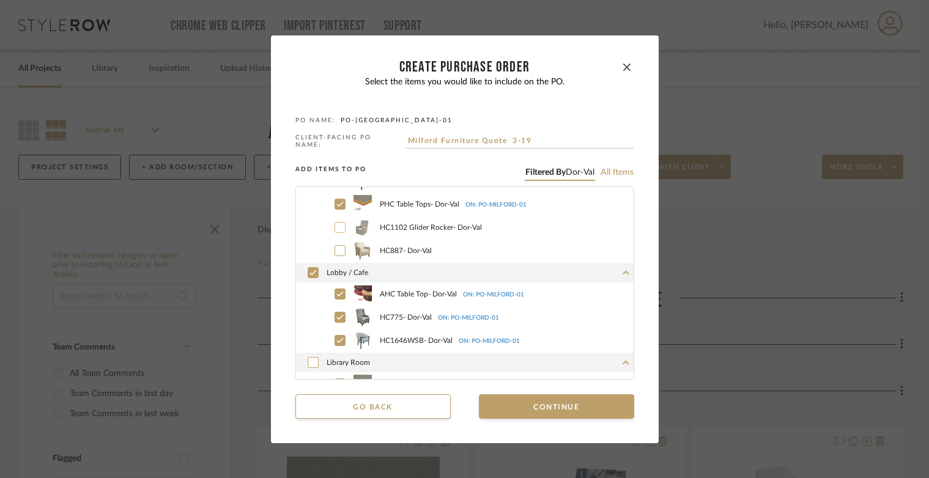
scroll to position [122, 0]
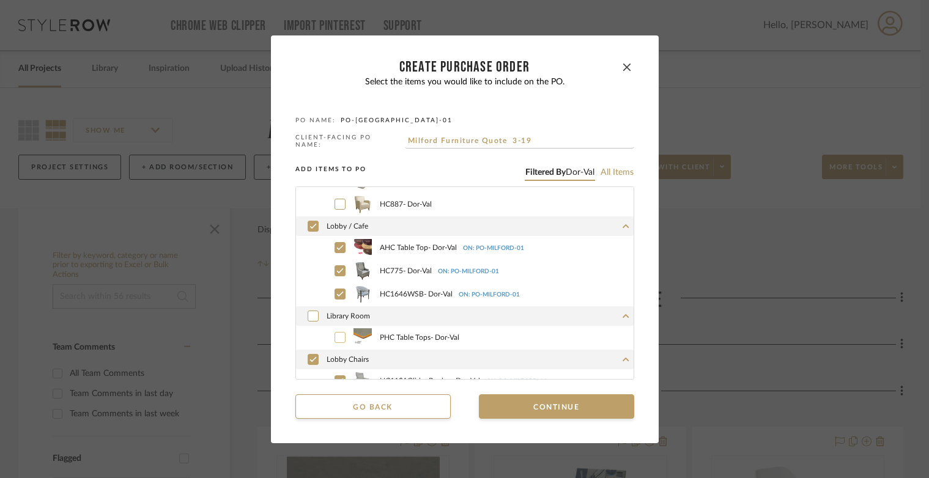
click at [341, 332] on div at bounding box center [339, 337] width 11 height 11
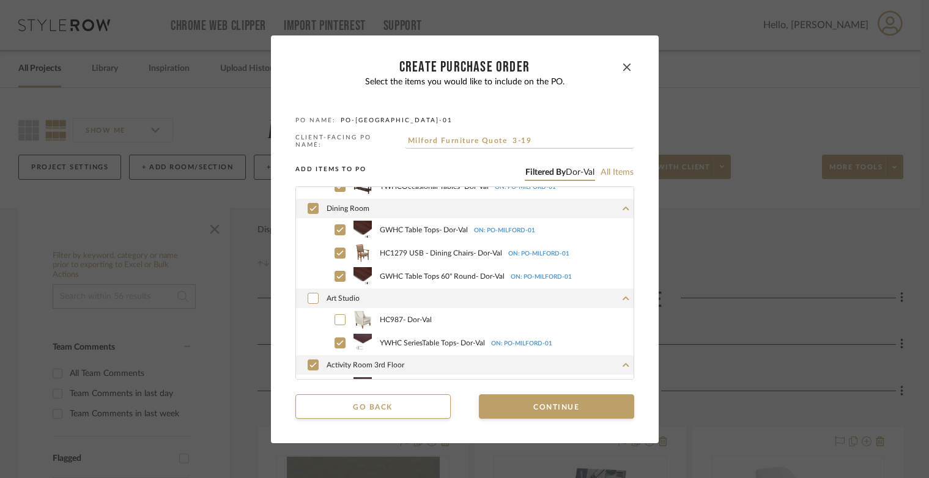
scroll to position [402, 0]
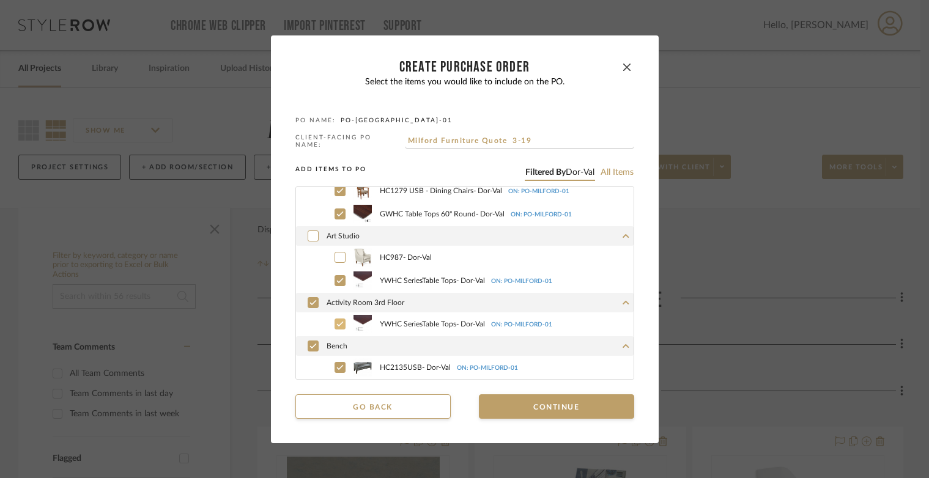
click at [338, 322] on icon at bounding box center [339, 324] width 7 height 9
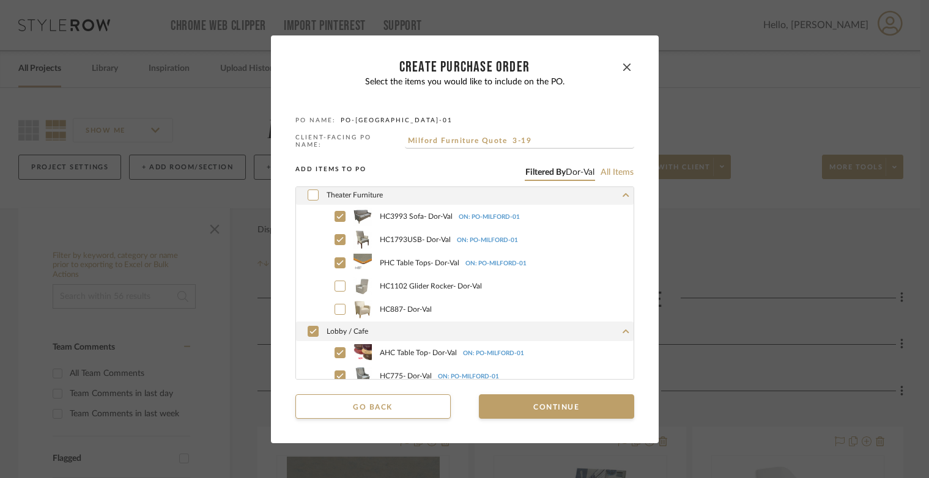
scroll to position [0, 0]
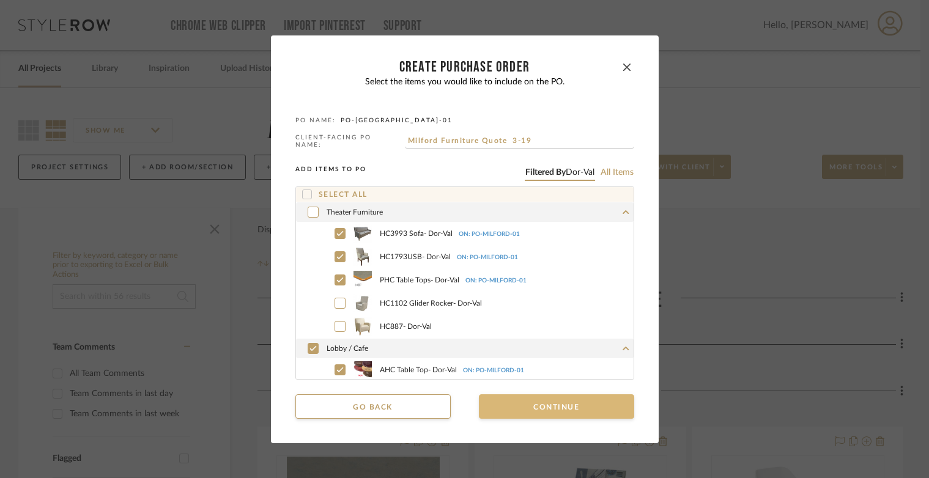
click at [545, 413] on button "Continue" at bounding box center [556, 406] width 155 height 24
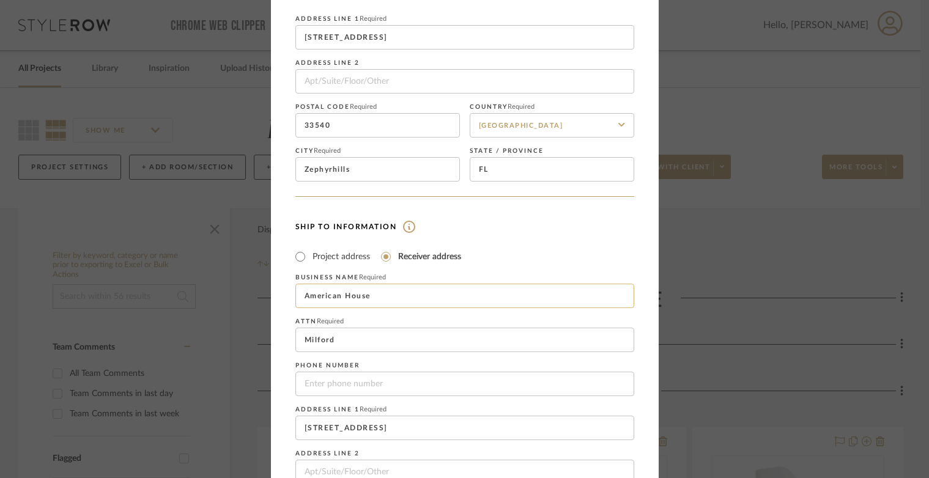
scroll to position [260, 0]
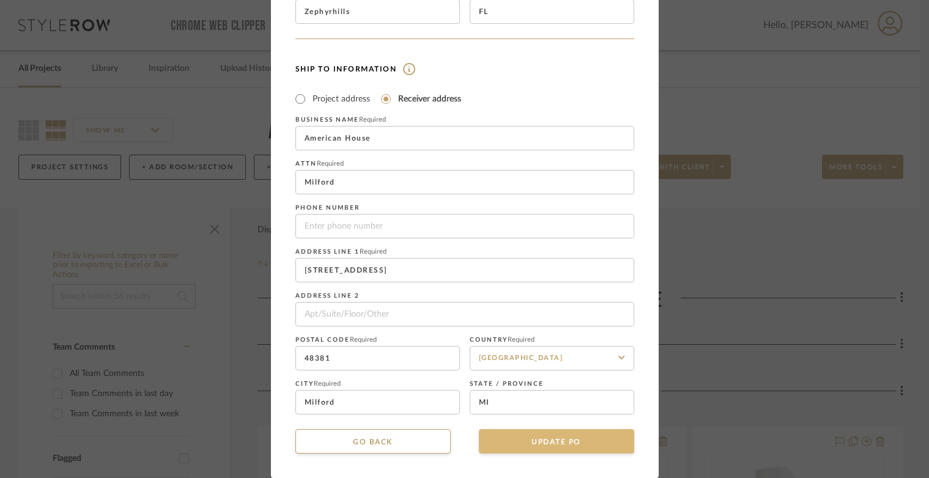
click at [541, 449] on button "UPDATE PO" at bounding box center [556, 441] width 155 height 24
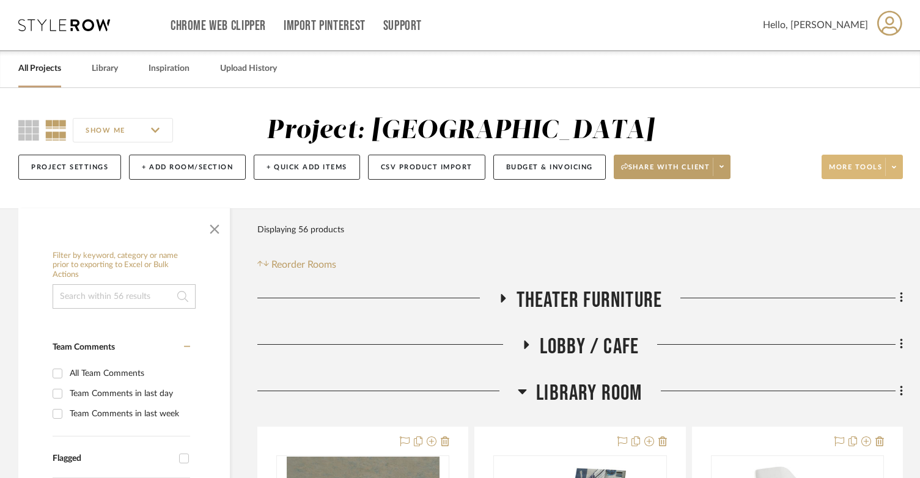
click at [696, 168] on span at bounding box center [893, 167] width 17 height 18
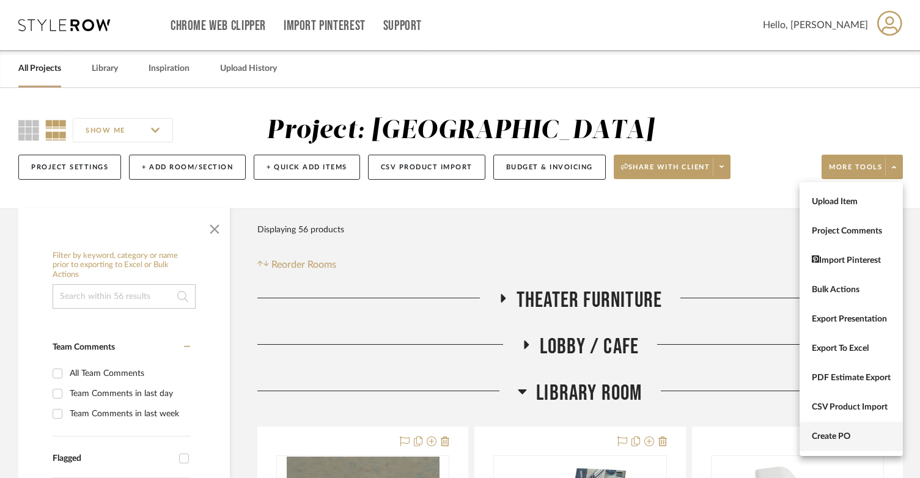
click at [696, 444] on button "Create PO" at bounding box center [851, 436] width 103 height 29
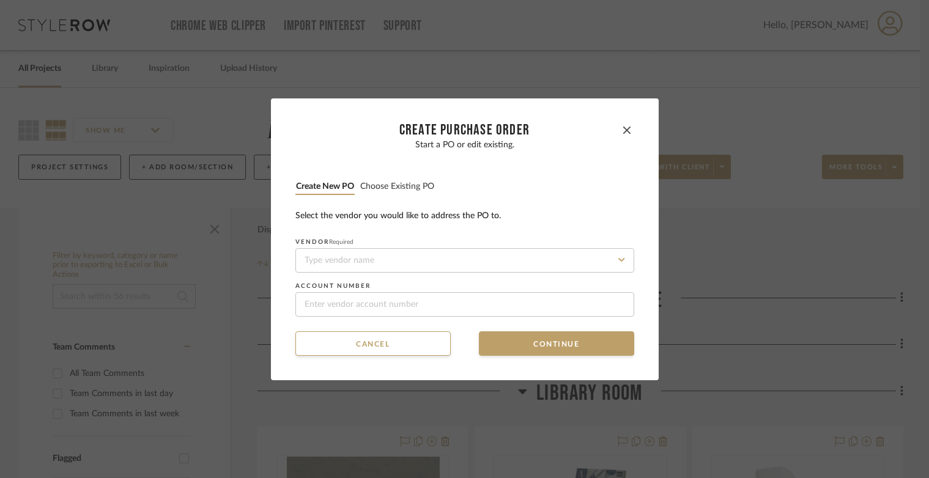
click at [394, 191] on button "Choose existing PO" at bounding box center [396, 187] width 75 height 12
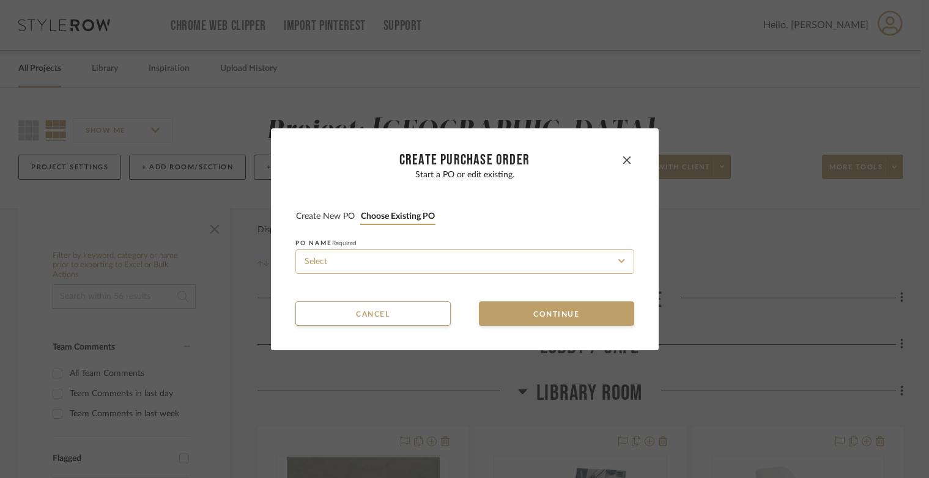
click at [403, 264] on input at bounding box center [464, 261] width 339 height 24
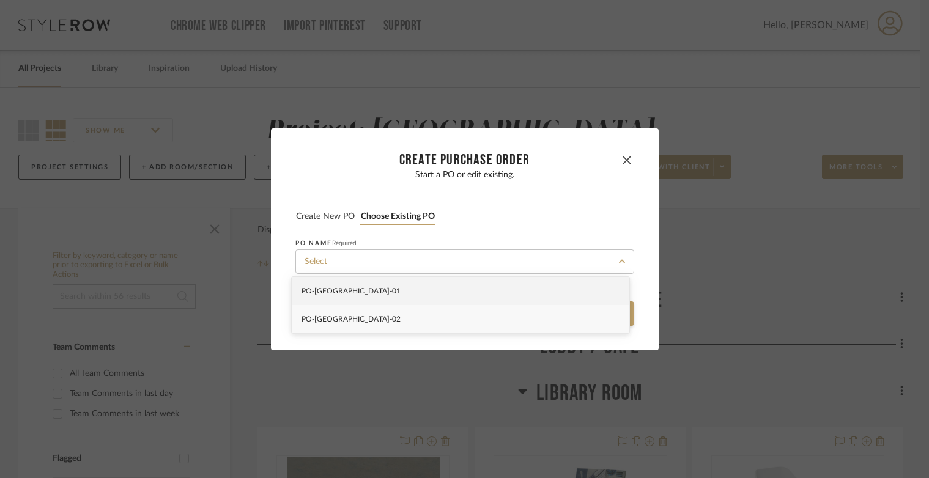
click at [411, 322] on div "PO-[GEOGRAPHIC_DATA]-02" at bounding box center [460, 319] width 337 height 28
type input "PO-[GEOGRAPHIC_DATA]-02"
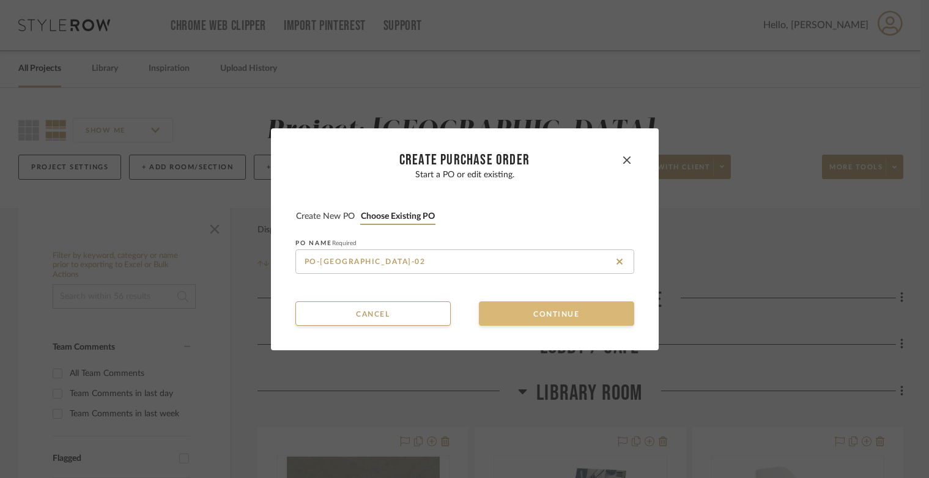
click at [509, 311] on button "Continue" at bounding box center [556, 313] width 155 height 24
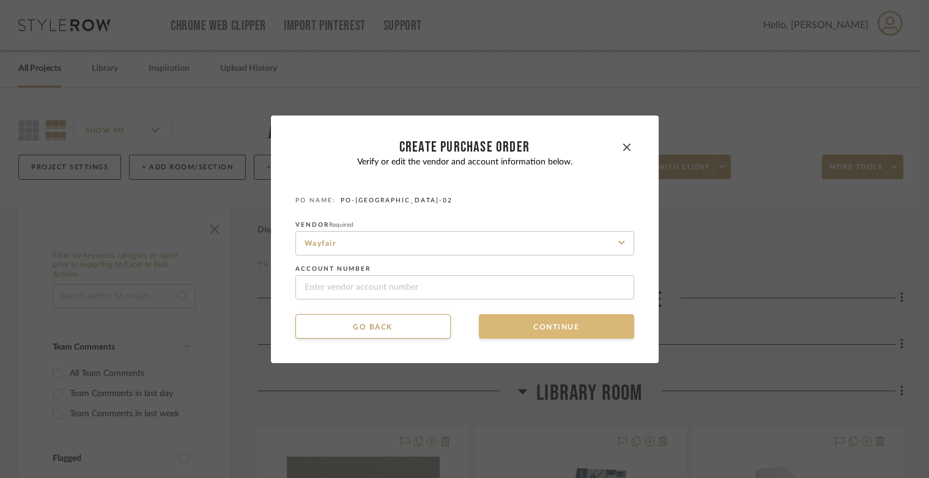
click at [509, 325] on button "Continue" at bounding box center [556, 326] width 155 height 24
click at [516, 328] on button "Continue" at bounding box center [556, 326] width 155 height 24
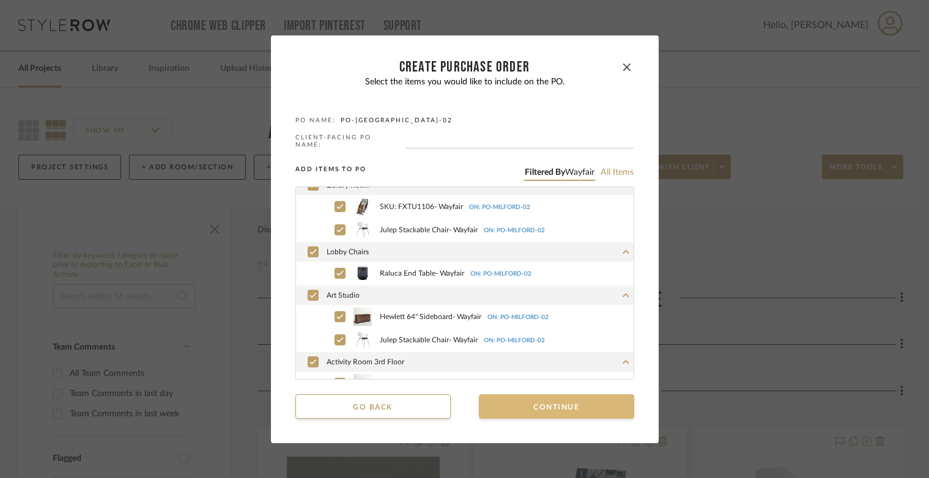
scroll to position [223, 0]
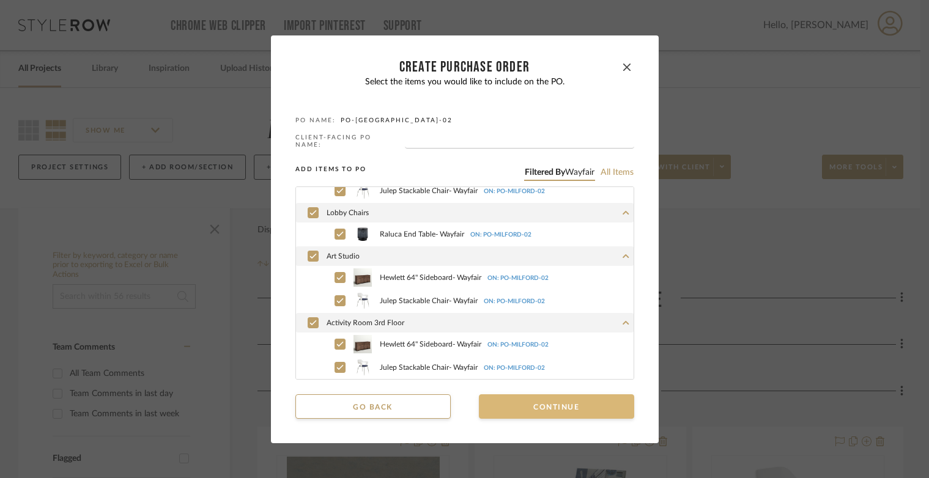
click at [514, 403] on button "Continue" at bounding box center [556, 406] width 155 height 24
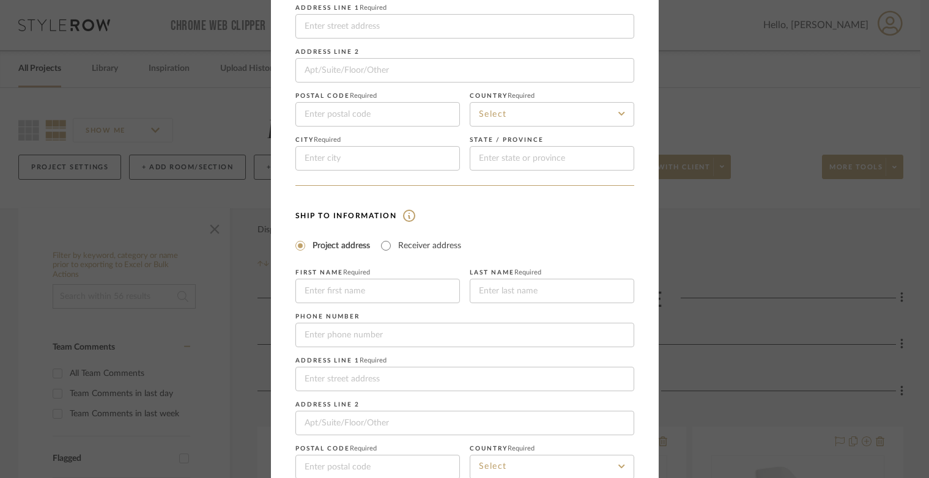
scroll to position [222, 0]
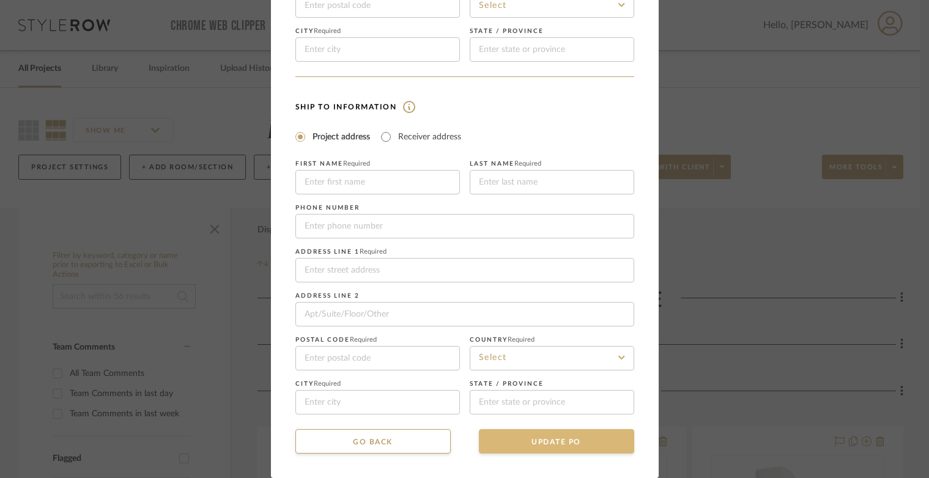
click at [516, 435] on button "UPDATE PO" at bounding box center [556, 441] width 155 height 24
